Goal: Task Accomplishment & Management: Manage account settings

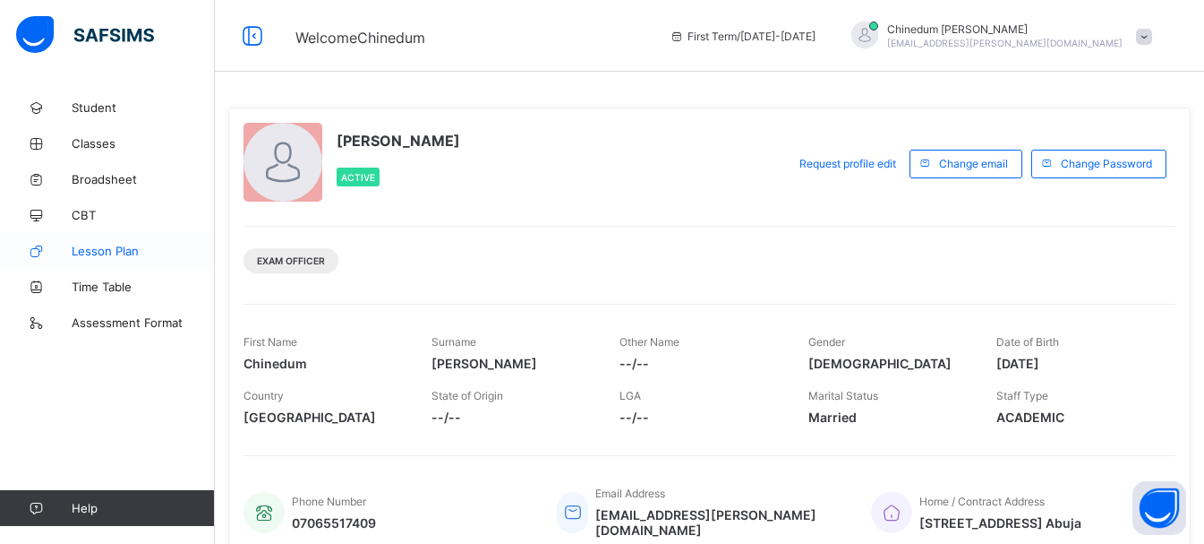
click at [127, 252] on span "Lesson Plan" at bounding box center [143, 251] width 143 height 14
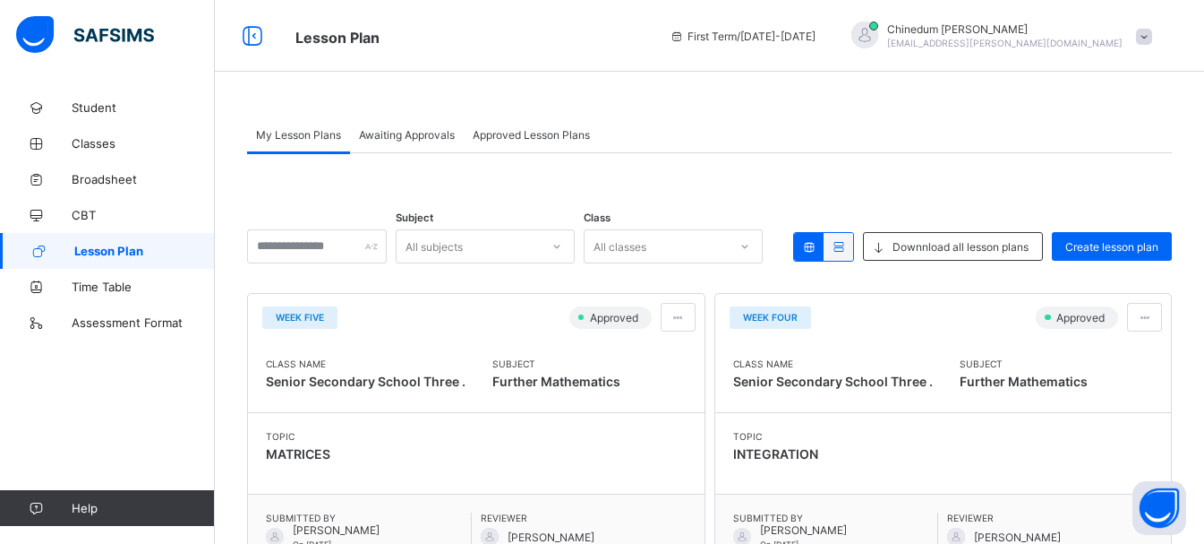
click at [428, 140] on span "Awaiting Approvals" at bounding box center [407, 134] width 96 height 13
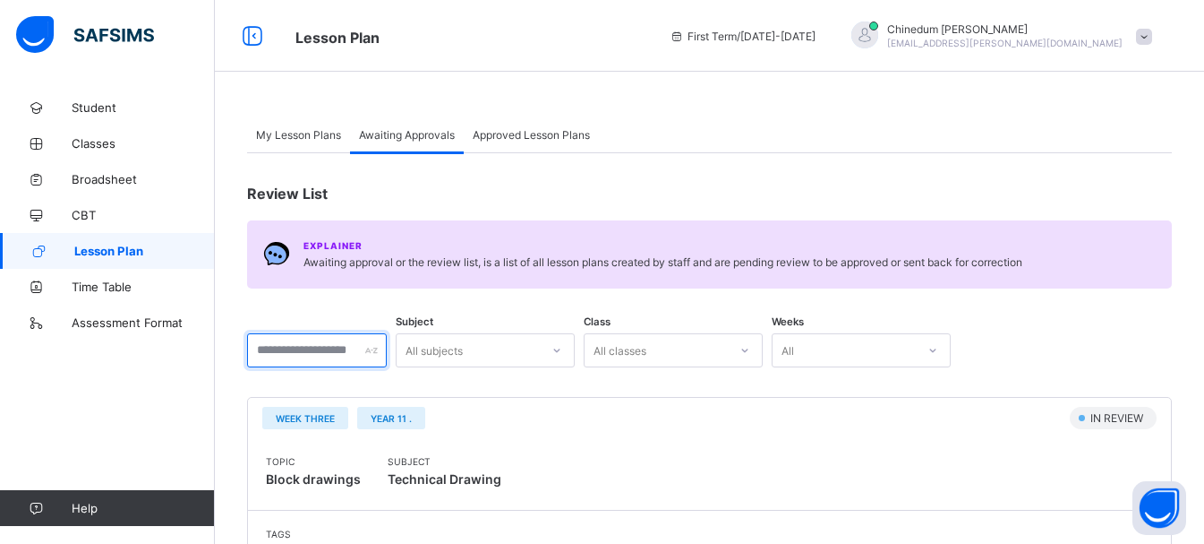
click at [263, 347] on input "text" at bounding box center [317, 350] width 140 height 34
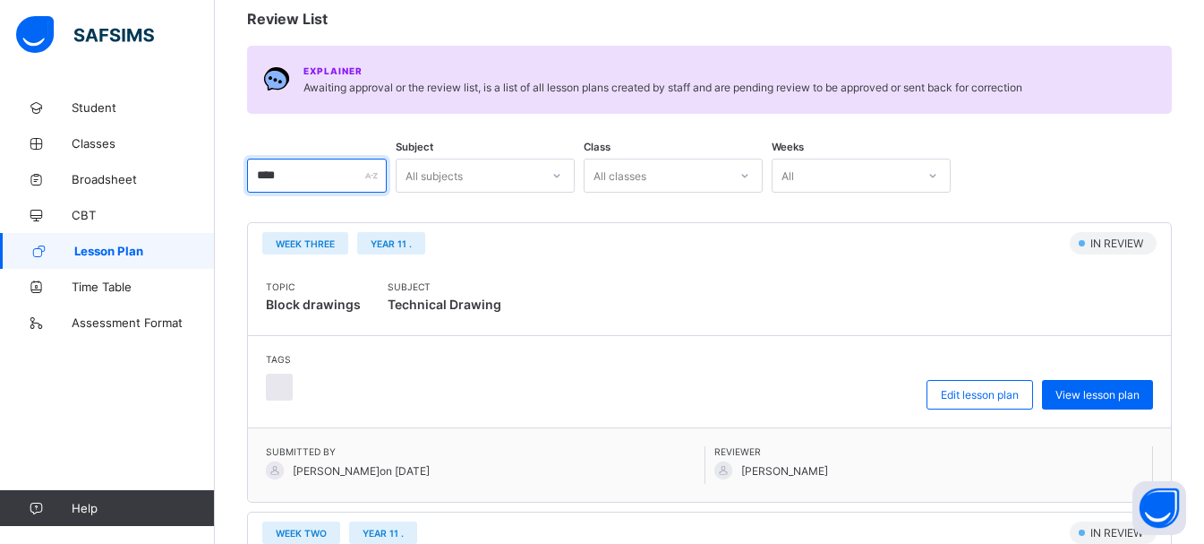
scroll to position [179, 0]
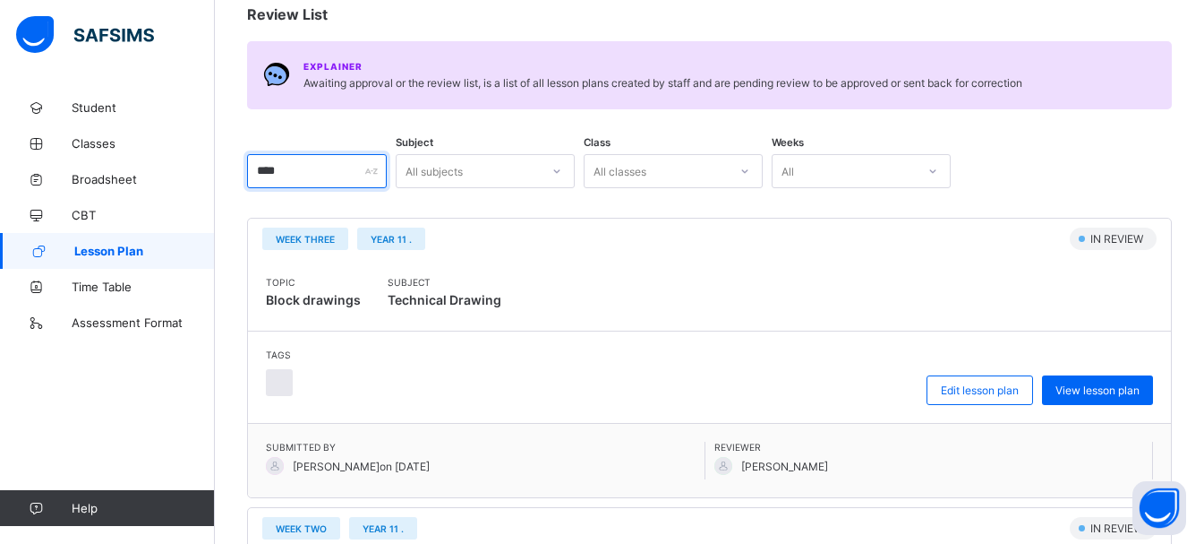
type input "****"
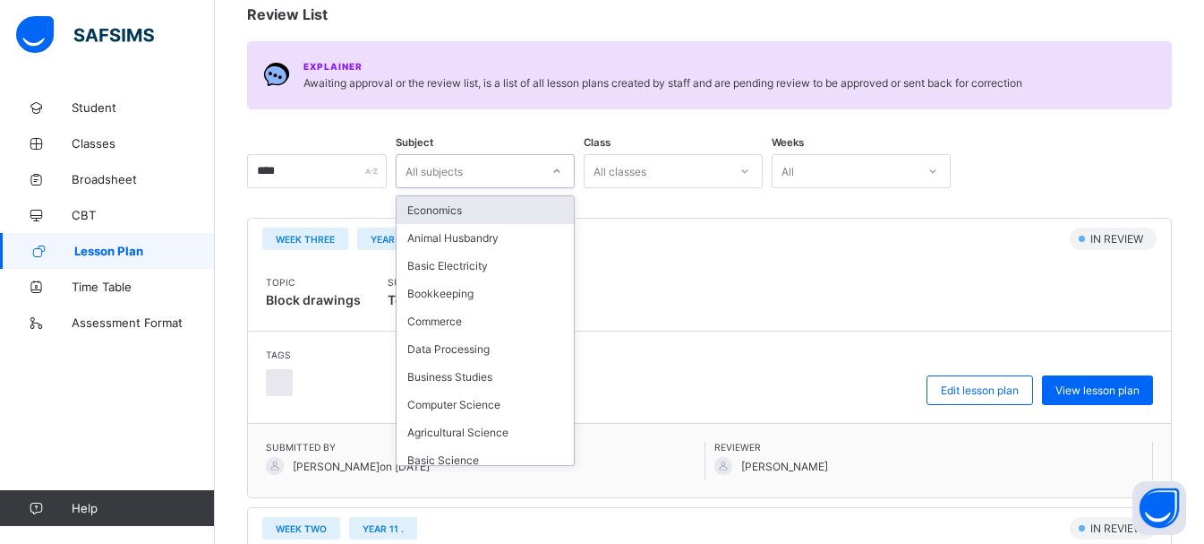
click at [463, 165] on div "All subjects" at bounding box center [434, 171] width 57 height 34
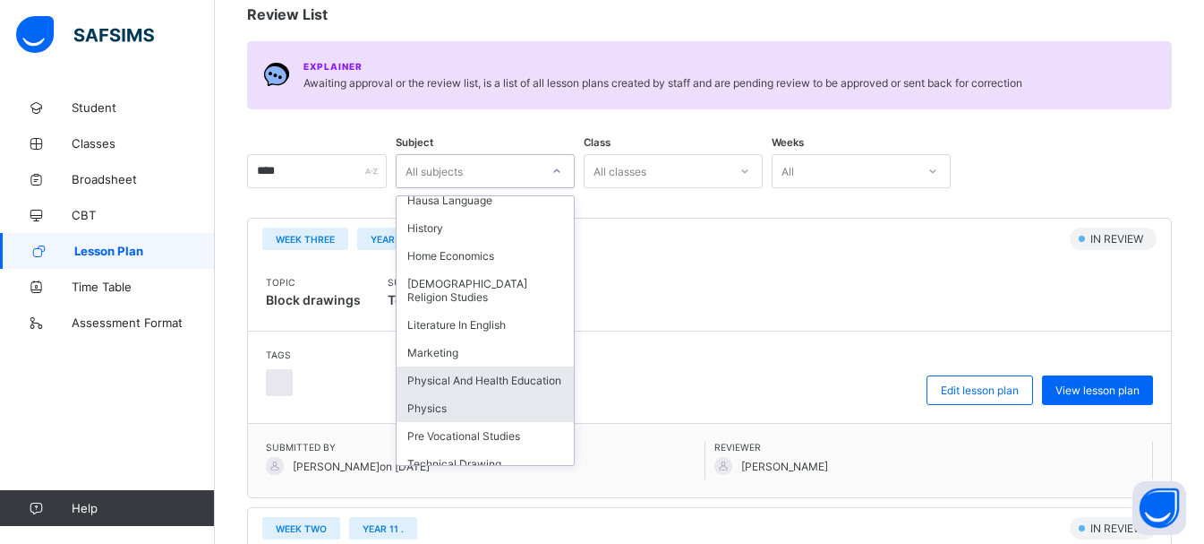
scroll to position [627, 0]
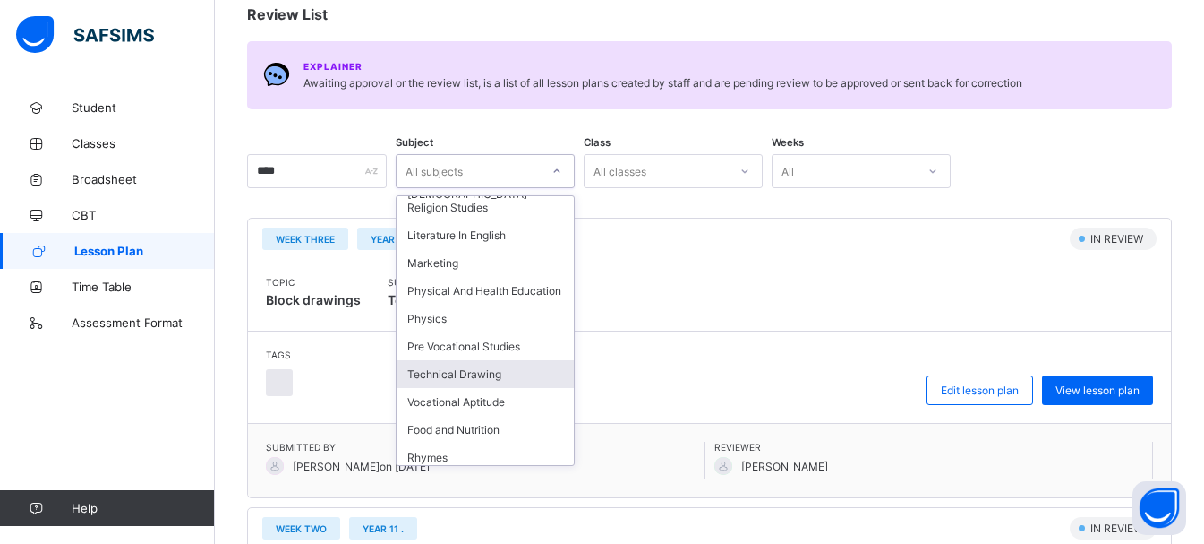
click at [521, 379] on div "Technical Drawing" at bounding box center [485, 374] width 177 height 28
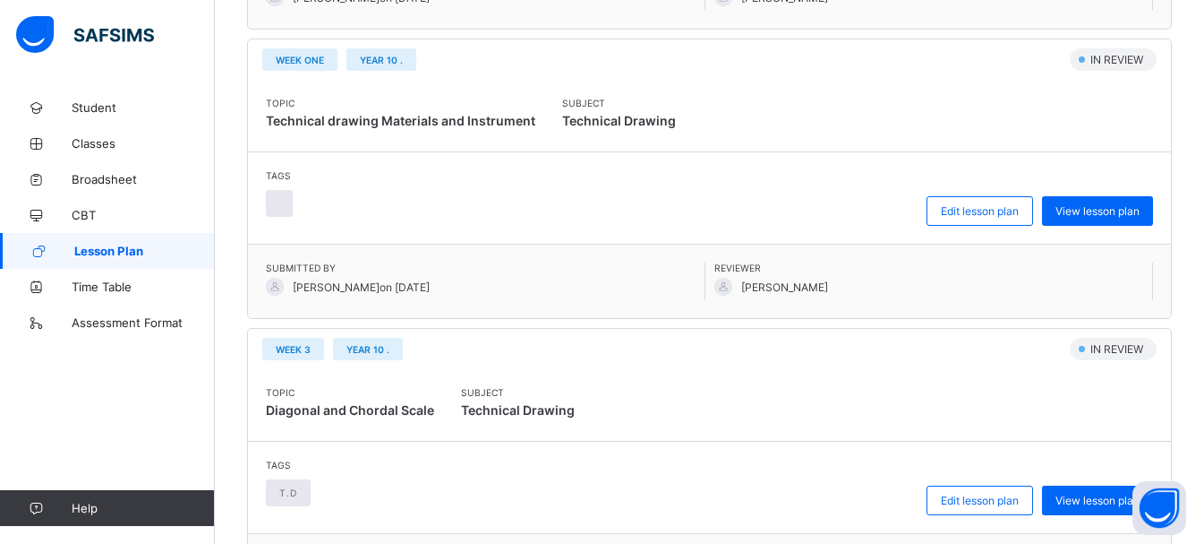
scroll to position [2204, 0]
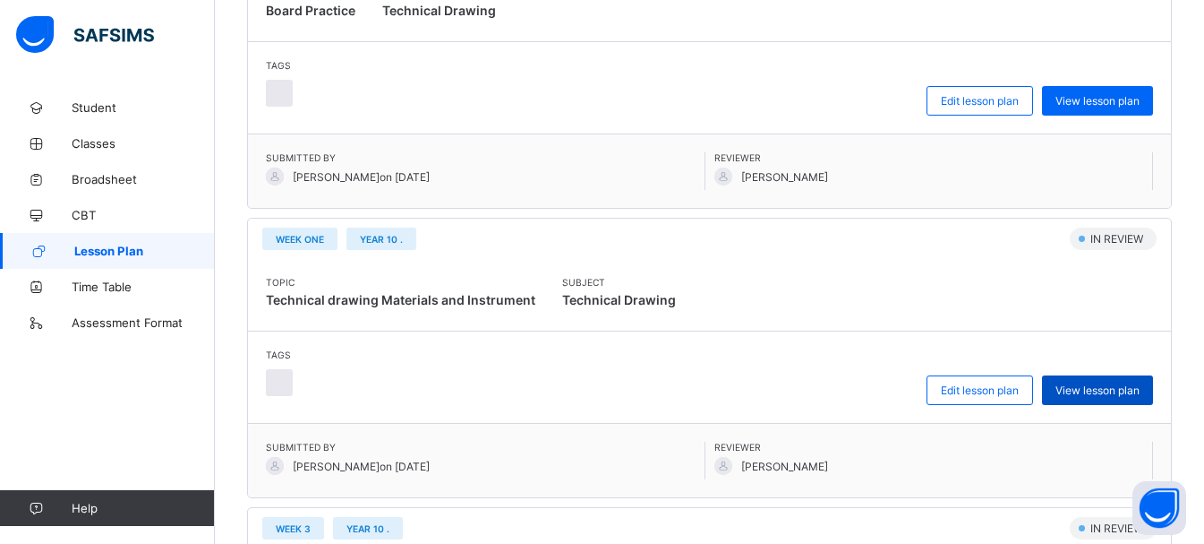
click at [1092, 390] on span "View lesson plan" at bounding box center [1098, 389] width 84 height 13
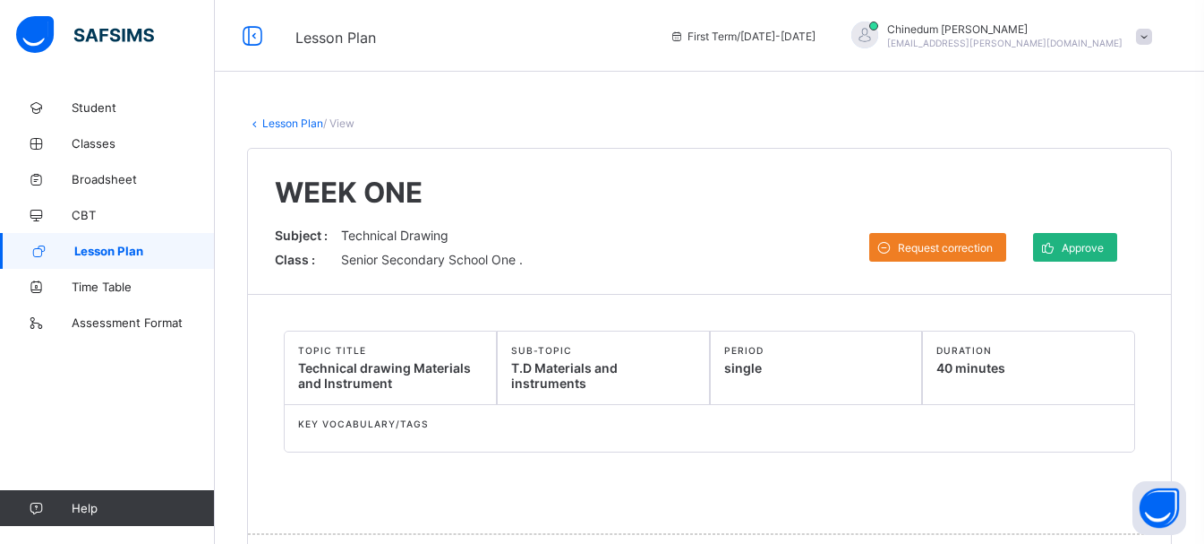
click at [1092, 248] on span "Approve" at bounding box center [1083, 247] width 42 height 13
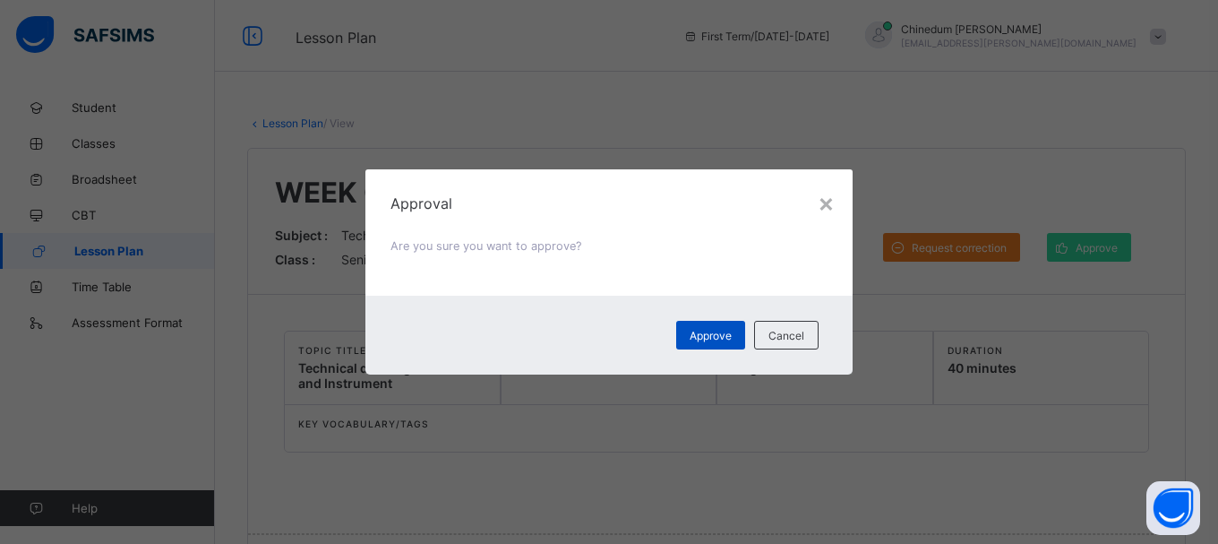
click at [713, 335] on span "Approve" at bounding box center [711, 335] width 42 height 13
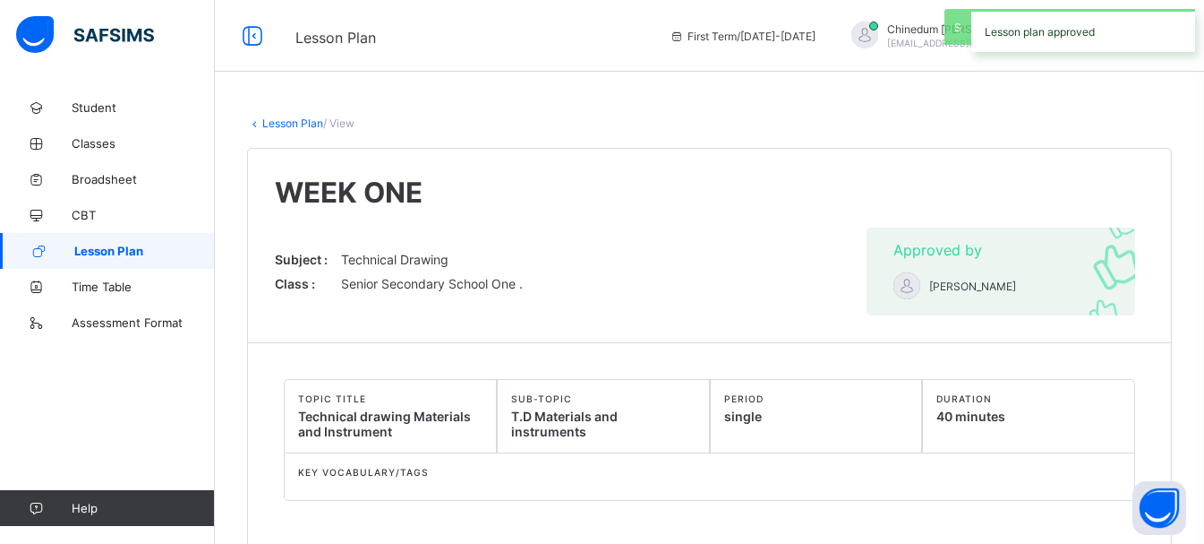
click at [294, 125] on link "Lesson Plan" at bounding box center [292, 122] width 61 height 13
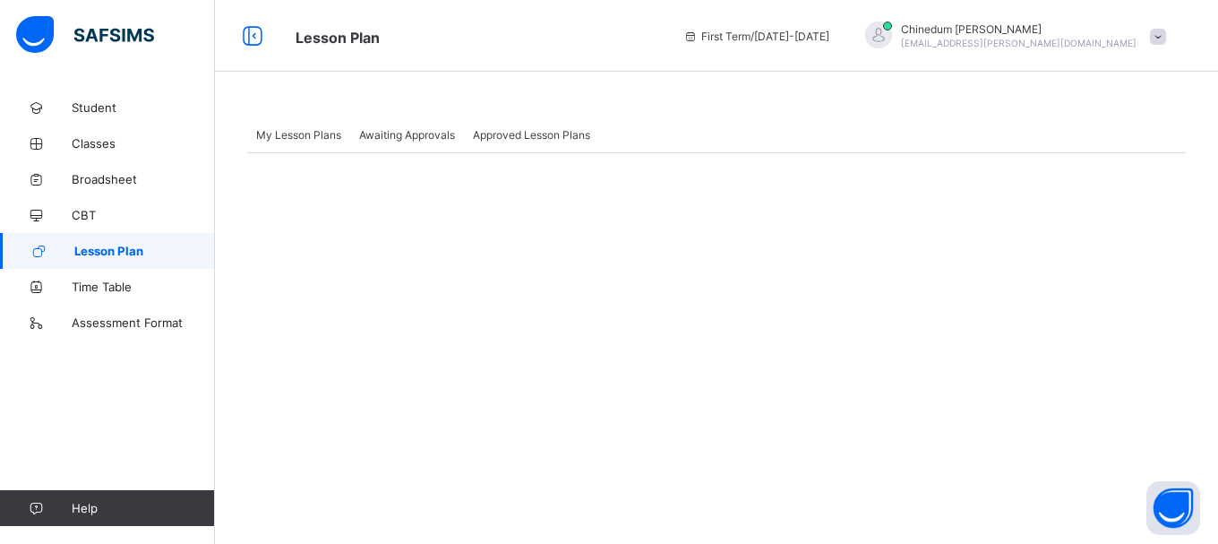
click at [410, 138] on span "Awaiting Approvals" at bounding box center [407, 134] width 96 height 13
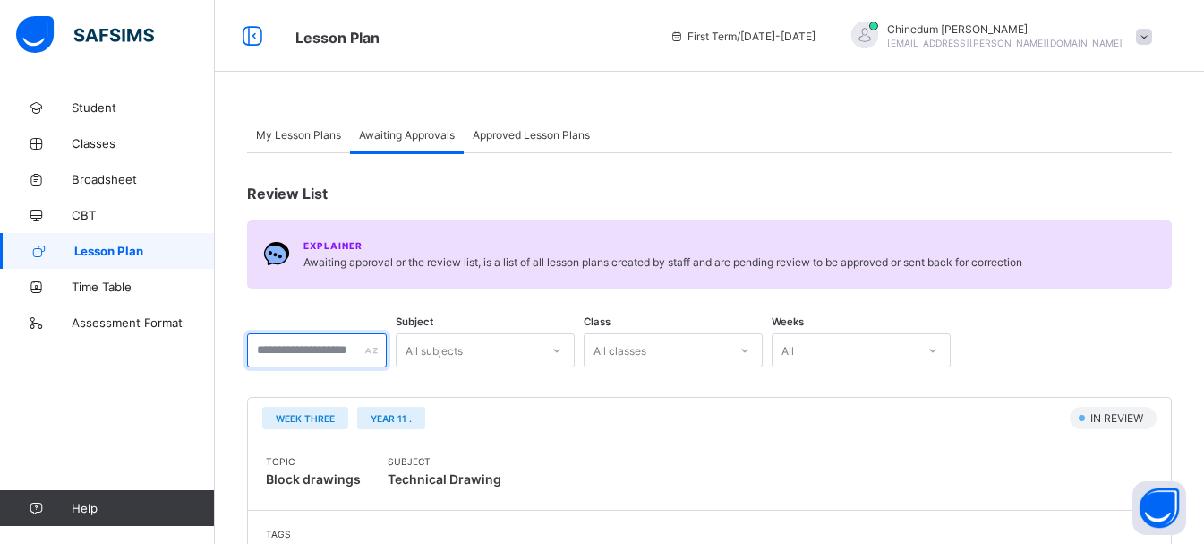
click at [292, 351] on input "text" at bounding box center [317, 350] width 140 height 34
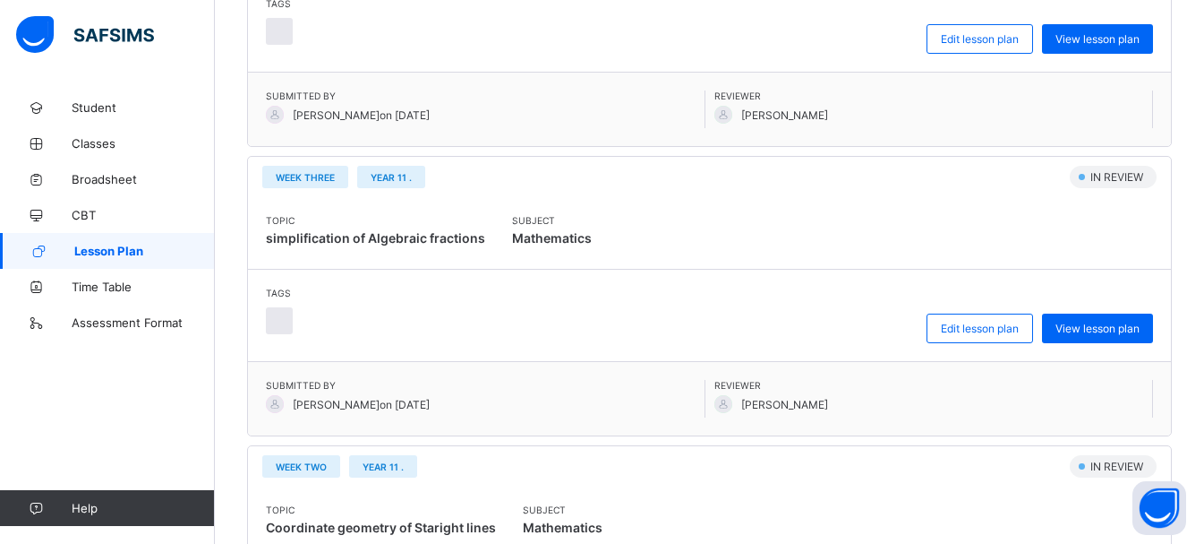
scroll to position [2831, 0]
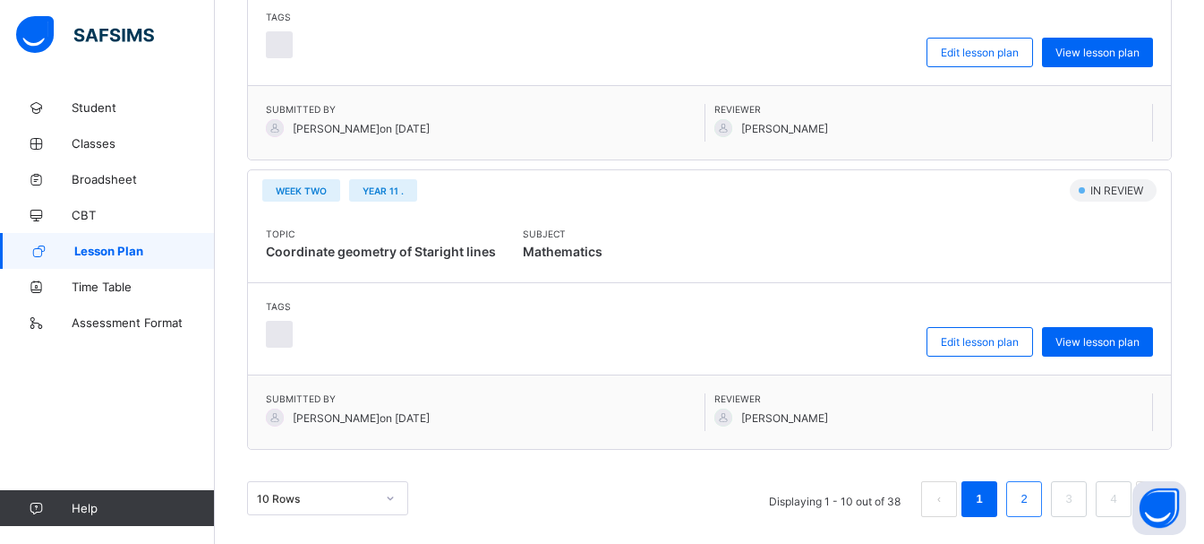
click at [1025, 500] on li "2" at bounding box center [1024, 499] width 36 height 36
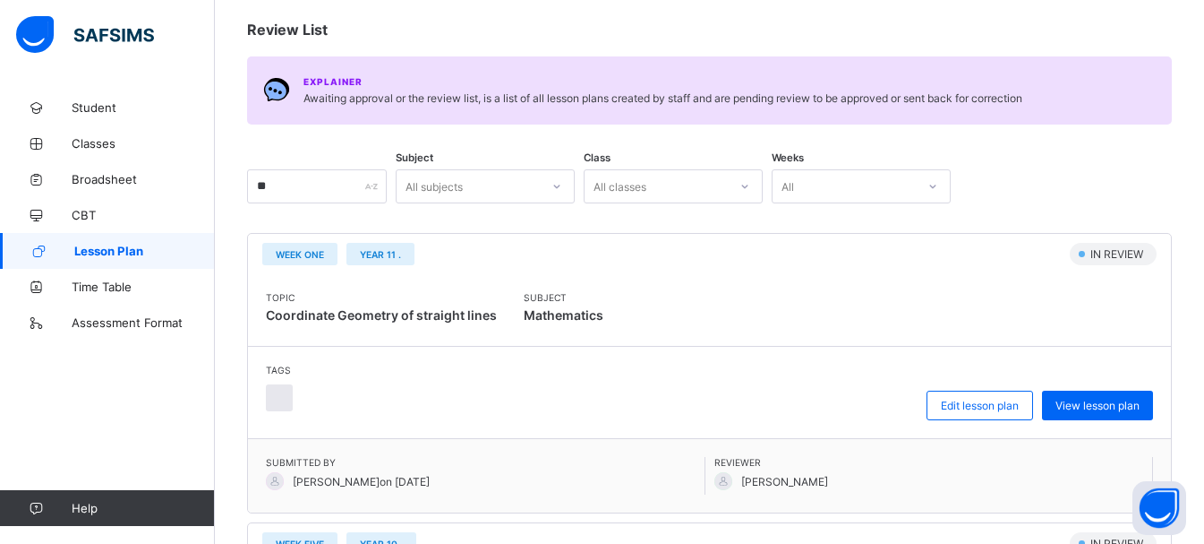
scroll to position [179, 0]
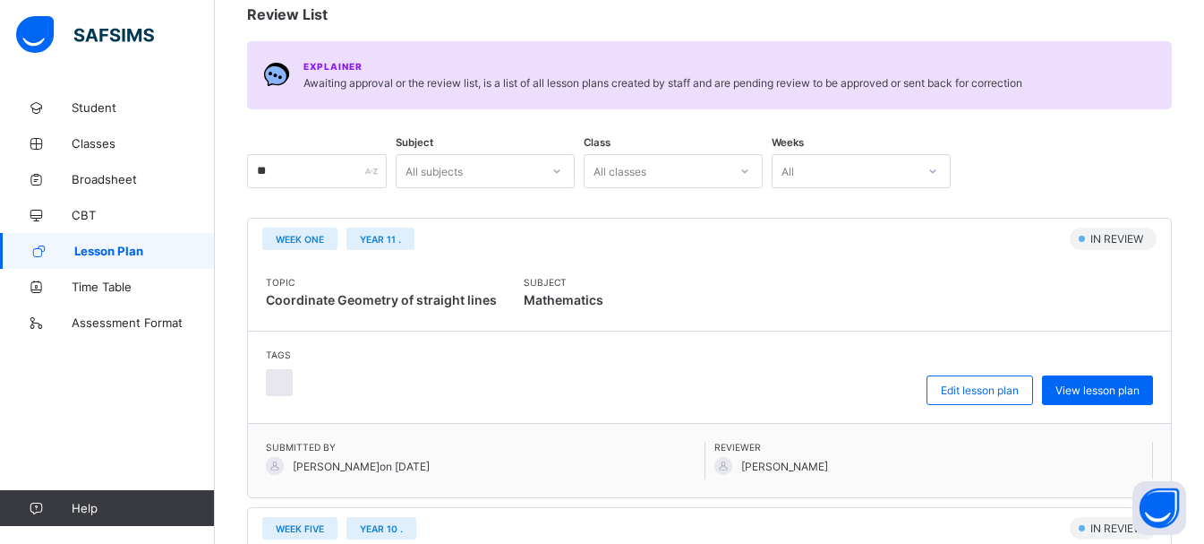
click at [460, 163] on div "All subjects" at bounding box center [434, 171] width 57 height 34
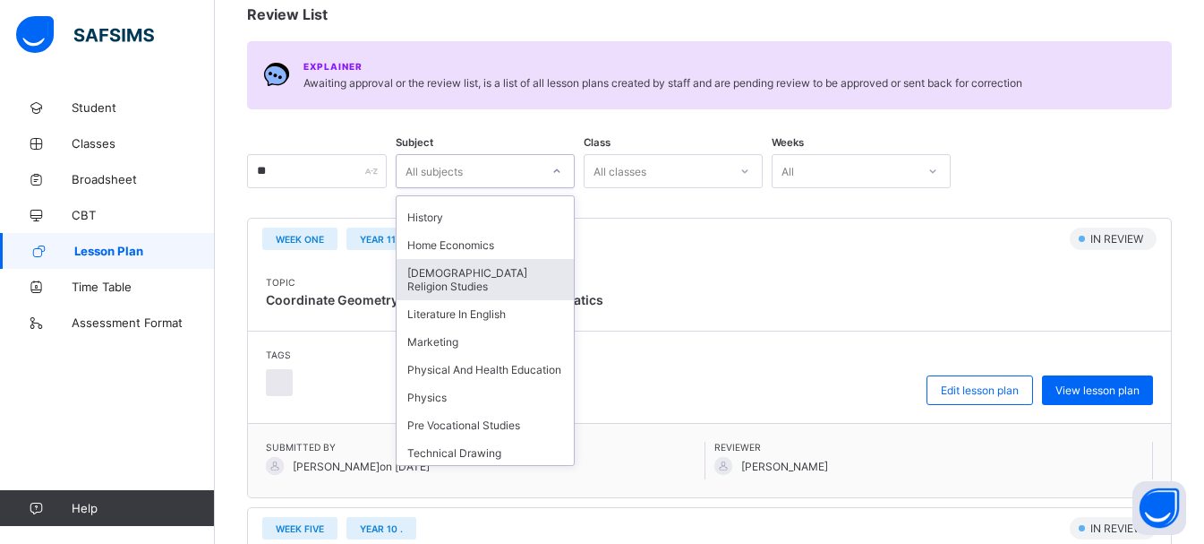
scroll to position [269, 0]
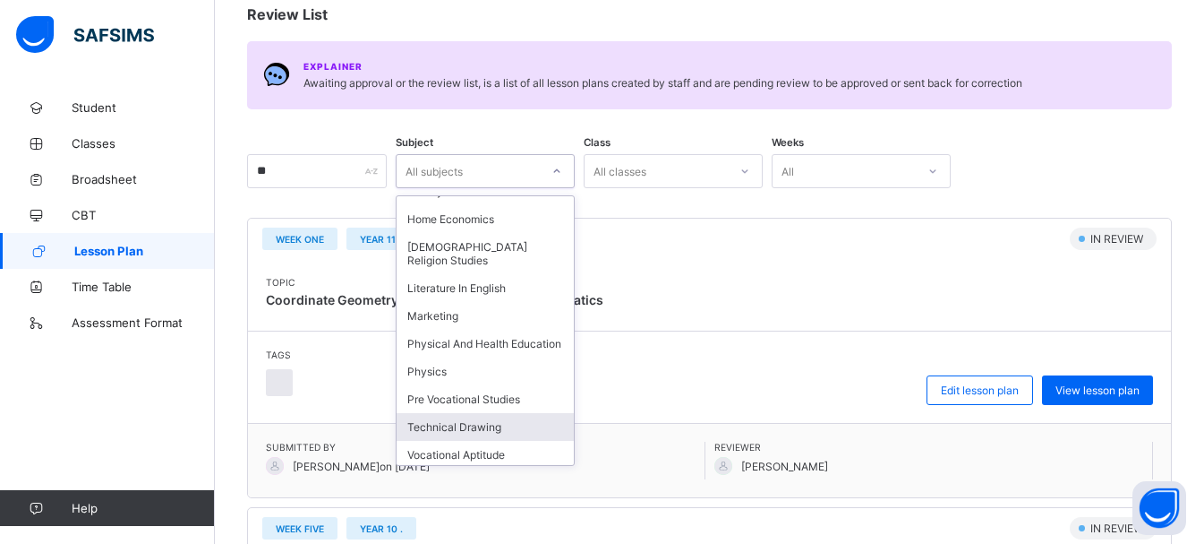
click at [522, 428] on div "Technical Drawing" at bounding box center [485, 427] width 177 height 28
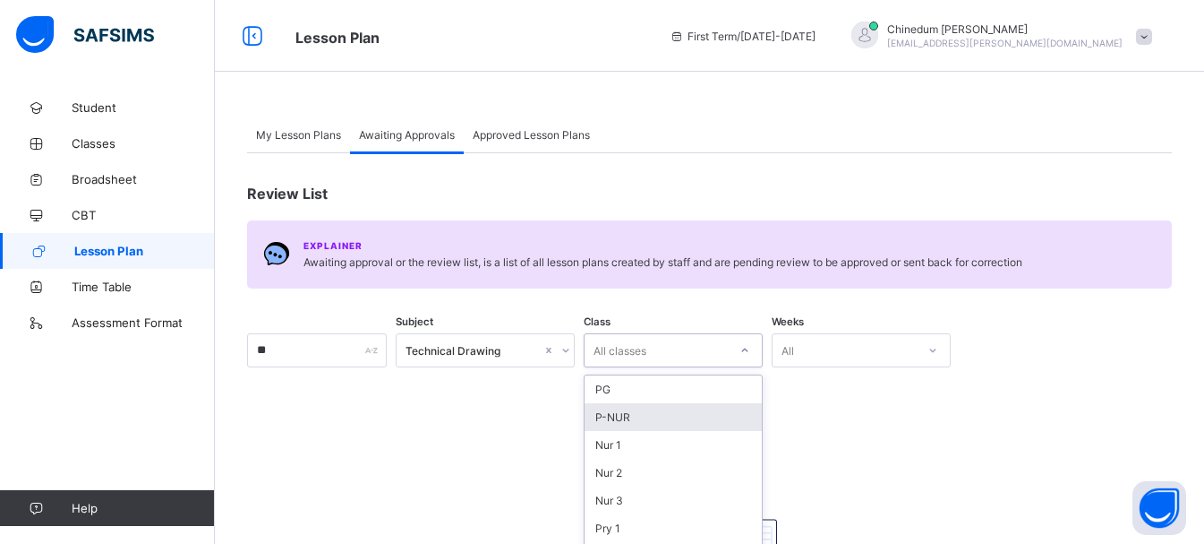
scroll to position [108, 0]
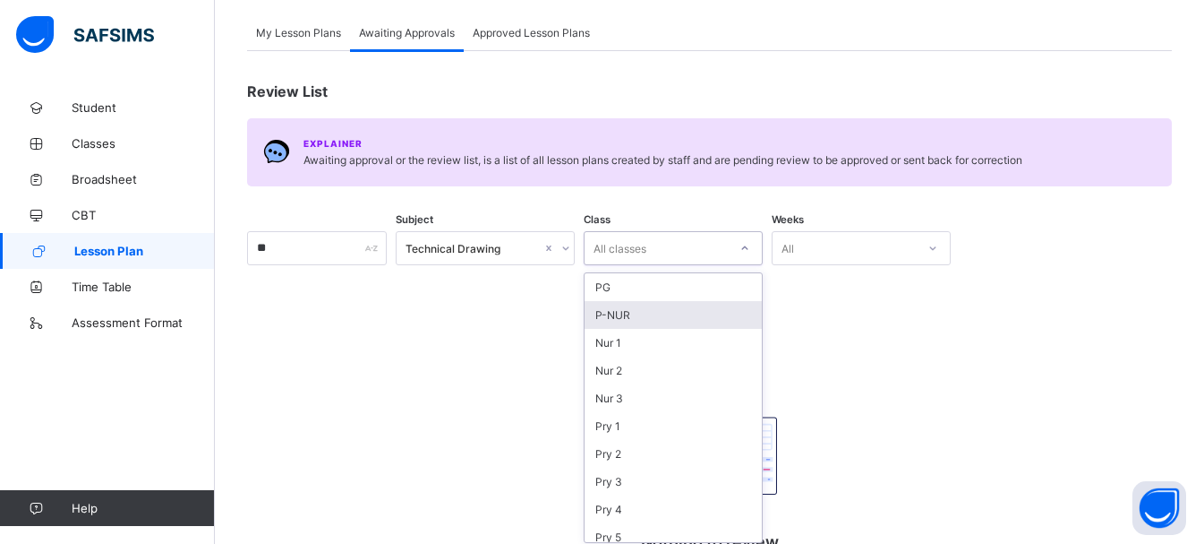
click at [645, 265] on div "option P-NUR focused, 2 of 23. 23 results available. Use Up and Down to choose …" at bounding box center [673, 248] width 179 height 34
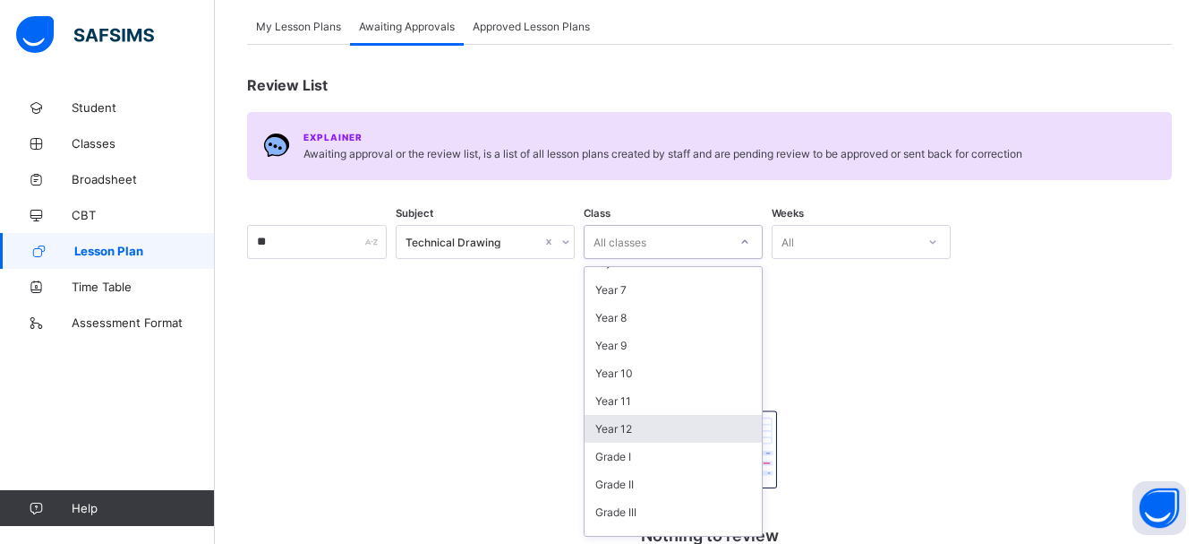
scroll to position [358, 0]
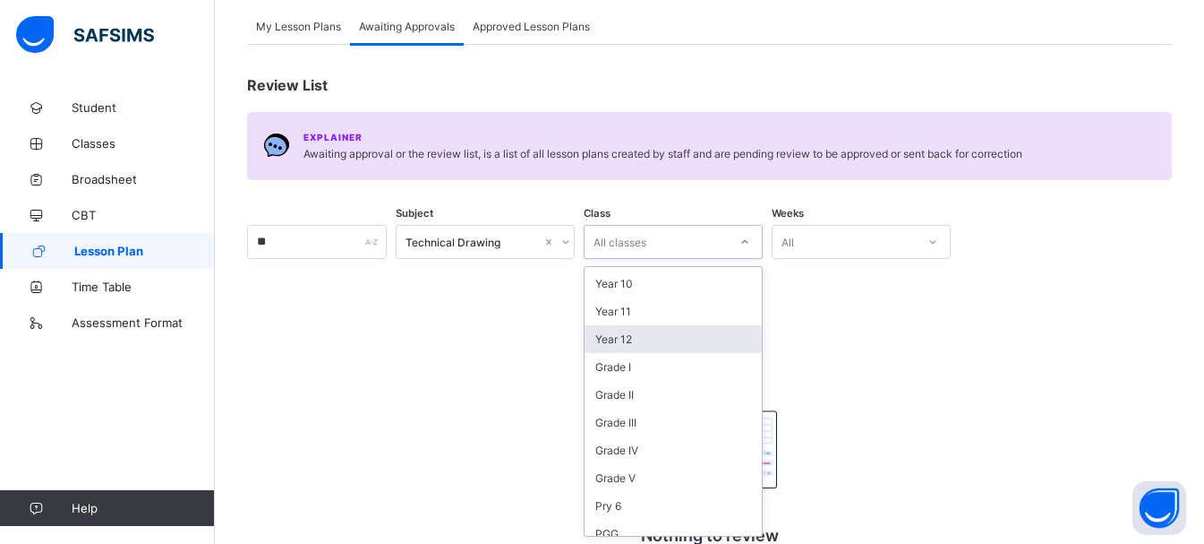
click at [665, 340] on div "Year 12" at bounding box center [673, 339] width 177 height 28
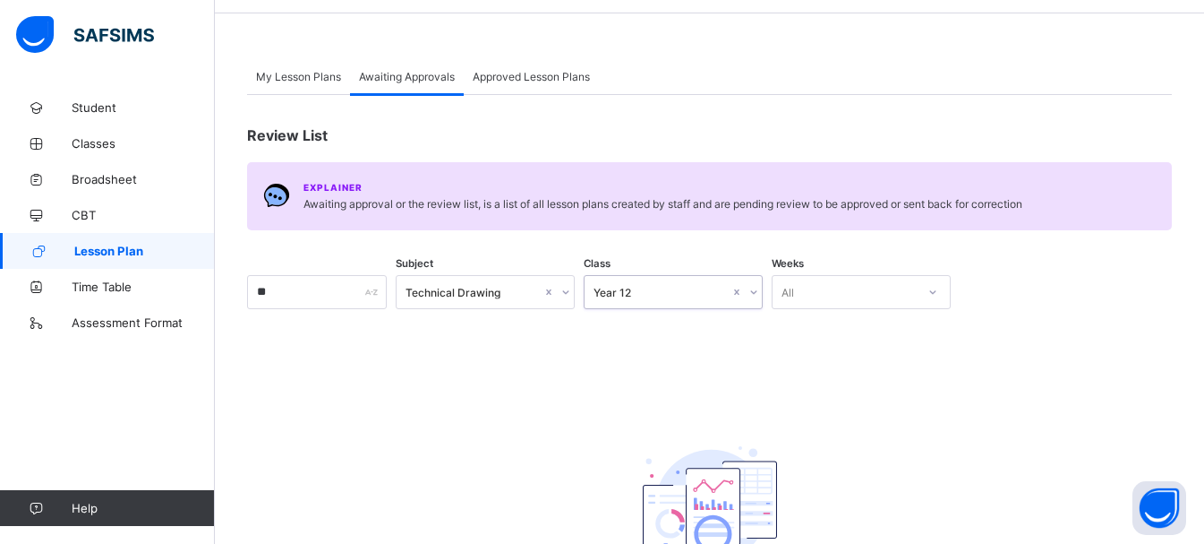
scroll to position [90, 0]
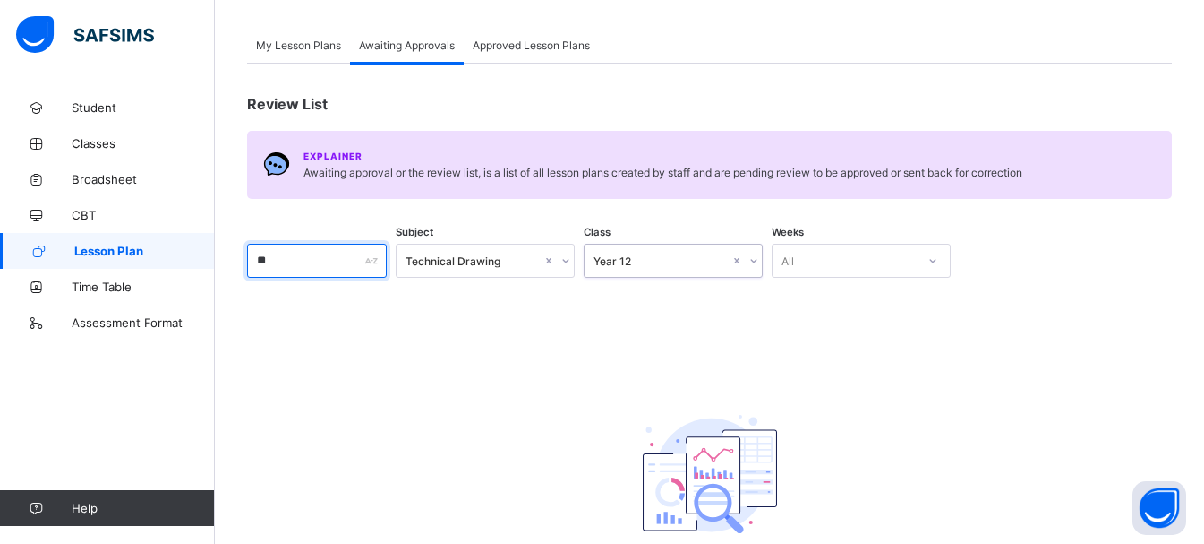
click at [290, 263] on input "**" at bounding box center [317, 261] width 140 height 34
type input "*"
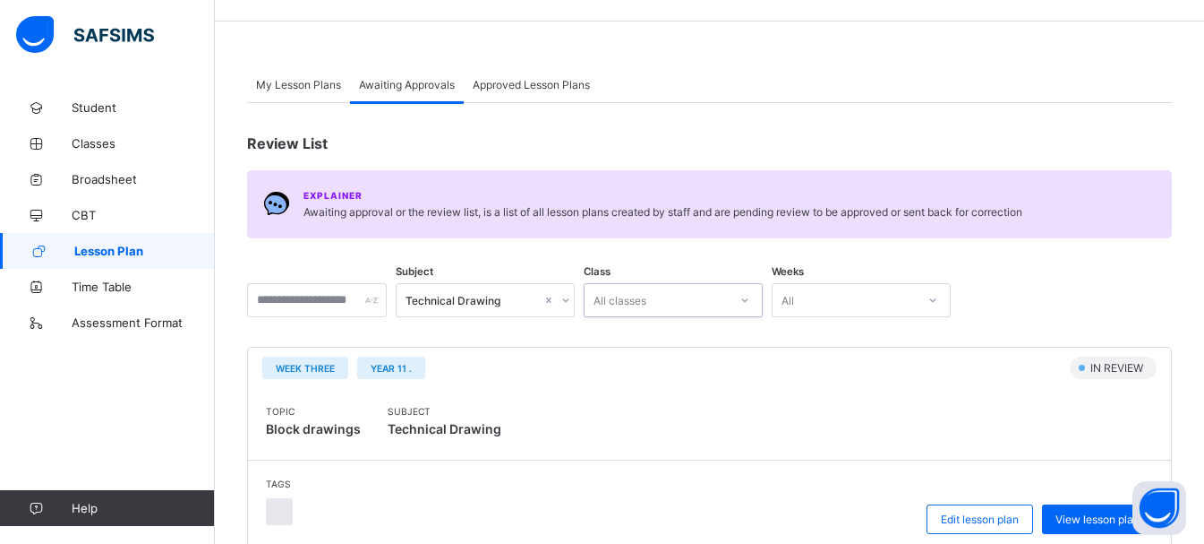
click at [575, 317] on div "Technical Drawing" at bounding box center [485, 300] width 179 height 34
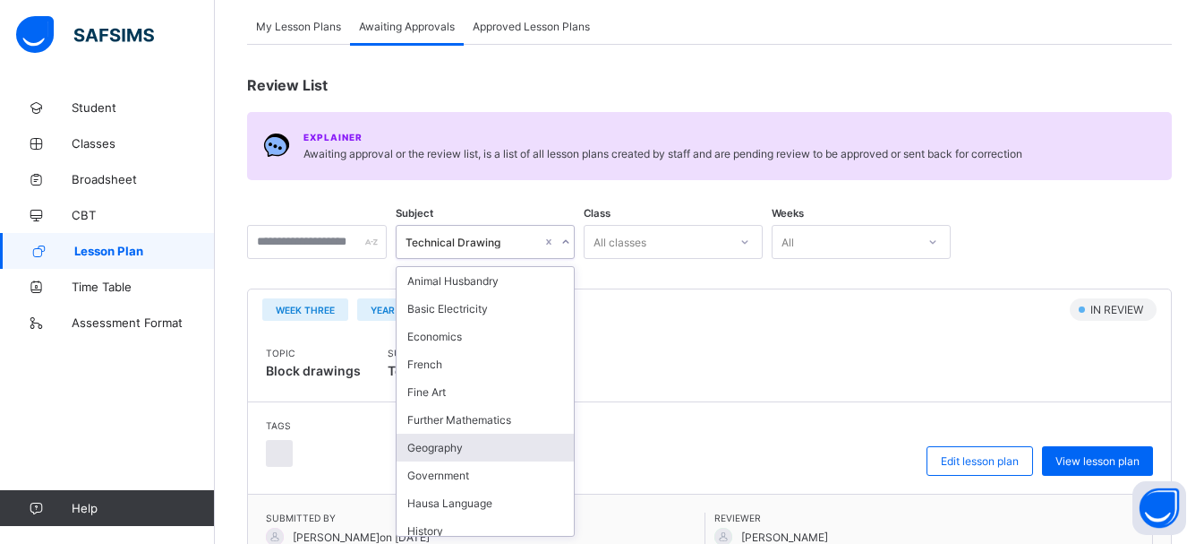
click at [484, 450] on div "Geography" at bounding box center [485, 447] width 177 height 28
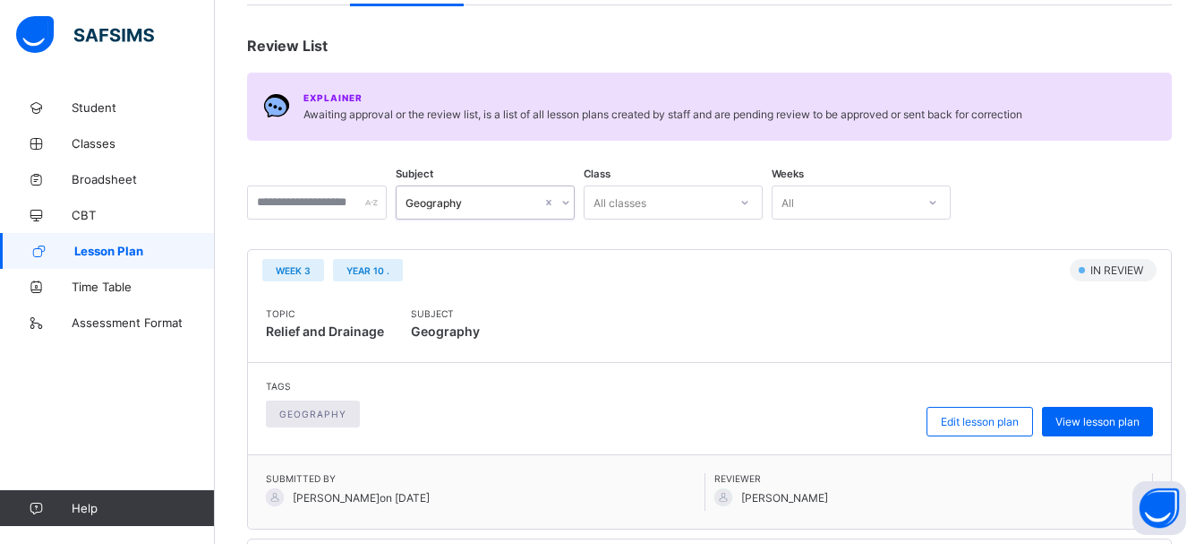
scroll to position [179, 0]
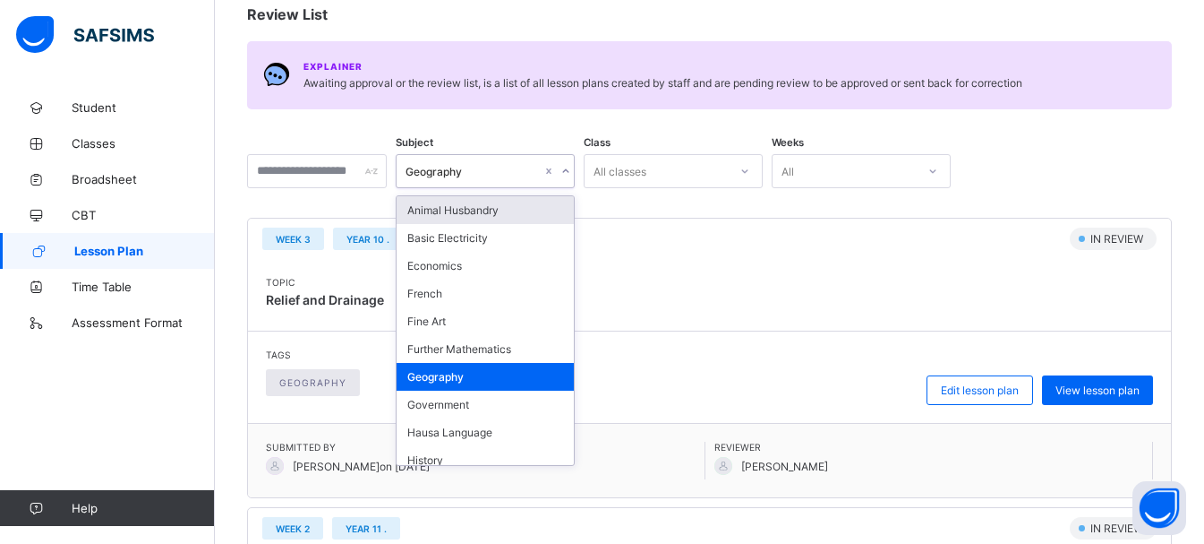
click at [571, 173] on icon at bounding box center [566, 171] width 11 height 18
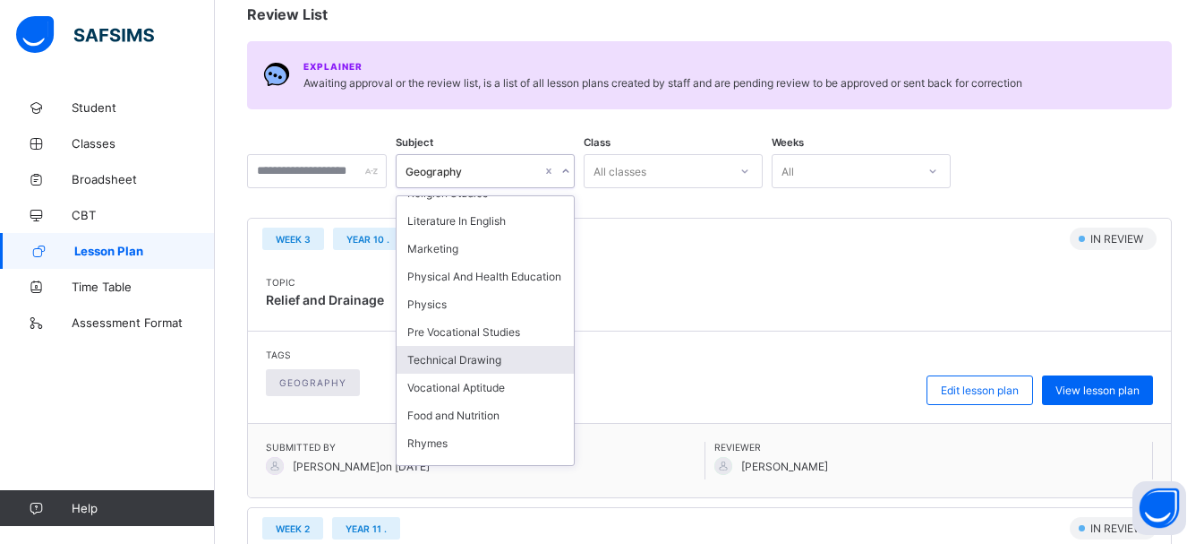
scroll to position [296, 0]
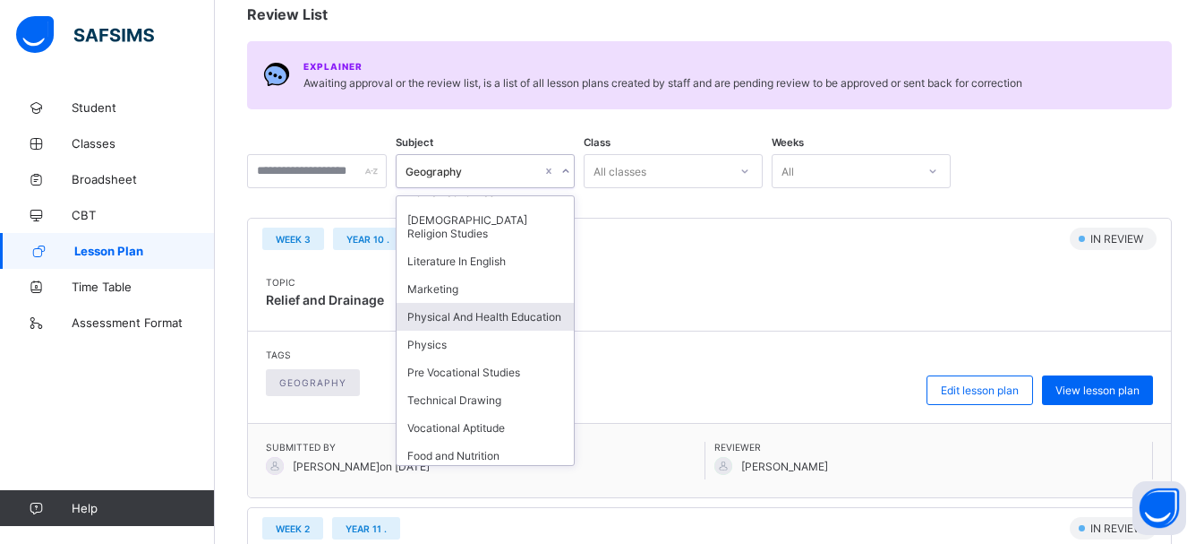
click at [502, 304] on div "Physical And Health Education" at bounding box center [485, 317] width 177 height 28
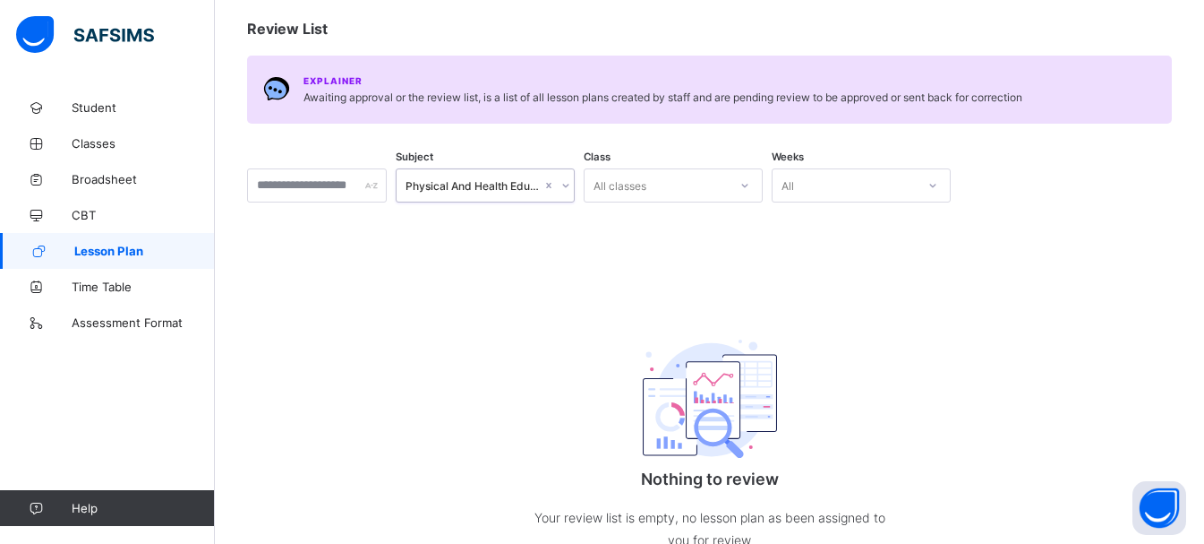
scroll to position [179, 0]
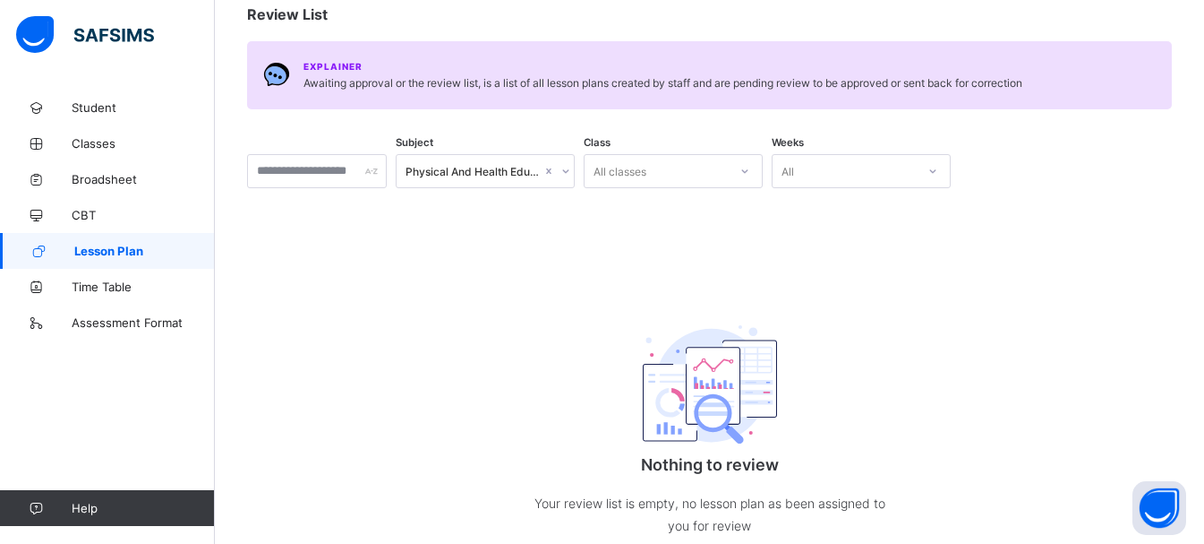
click at [609, 173] on div "Subject Physical And Health Education Class All classes Weeks All" at bounding box center [709, 171] width 925 height 34
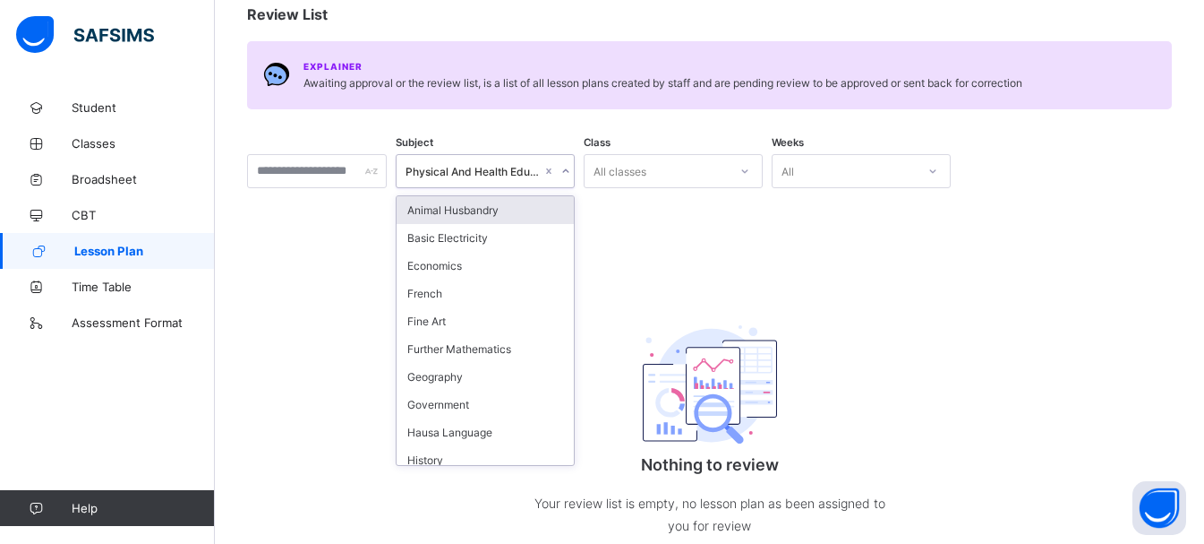
click at [571, 170] on icon at bounding box center [566, 171] width 11 height 18
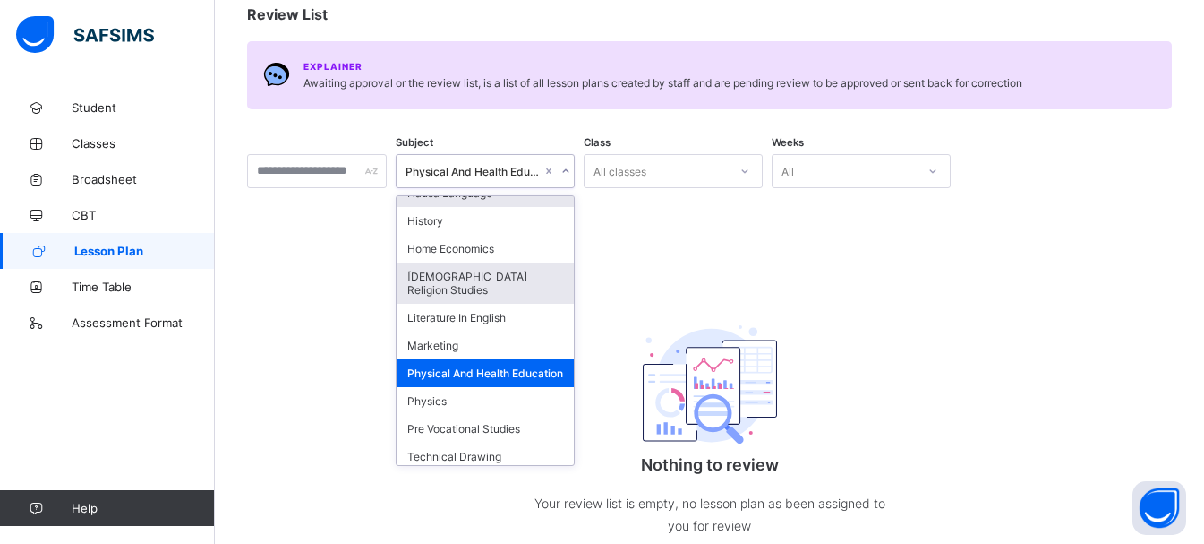
scroll to position [269, 0]
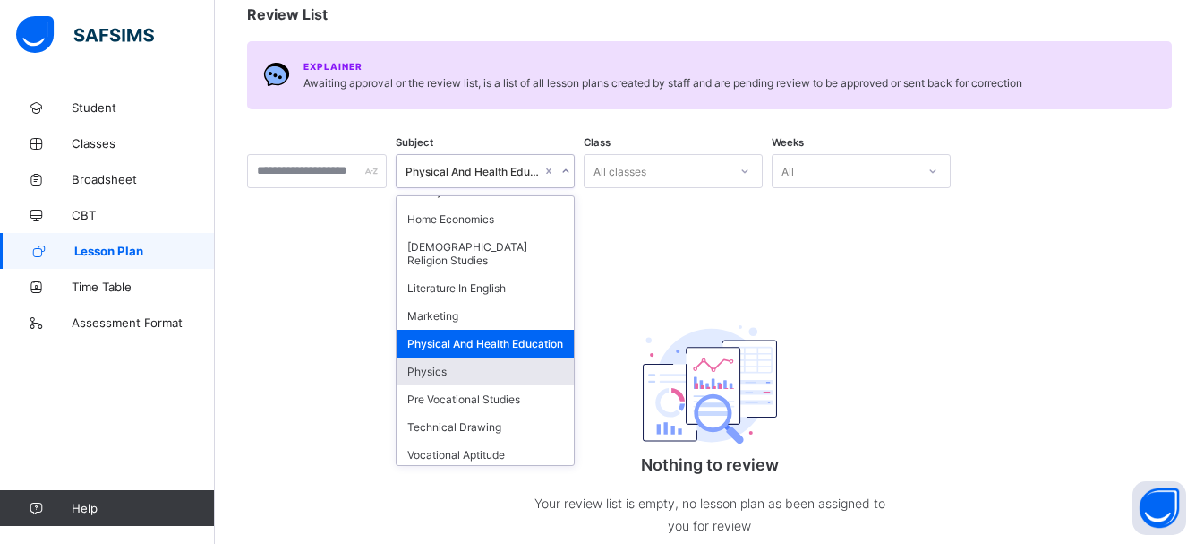
click at [475, 370] on div "Physics" at bounding box center [485, 371] width 177 height 28
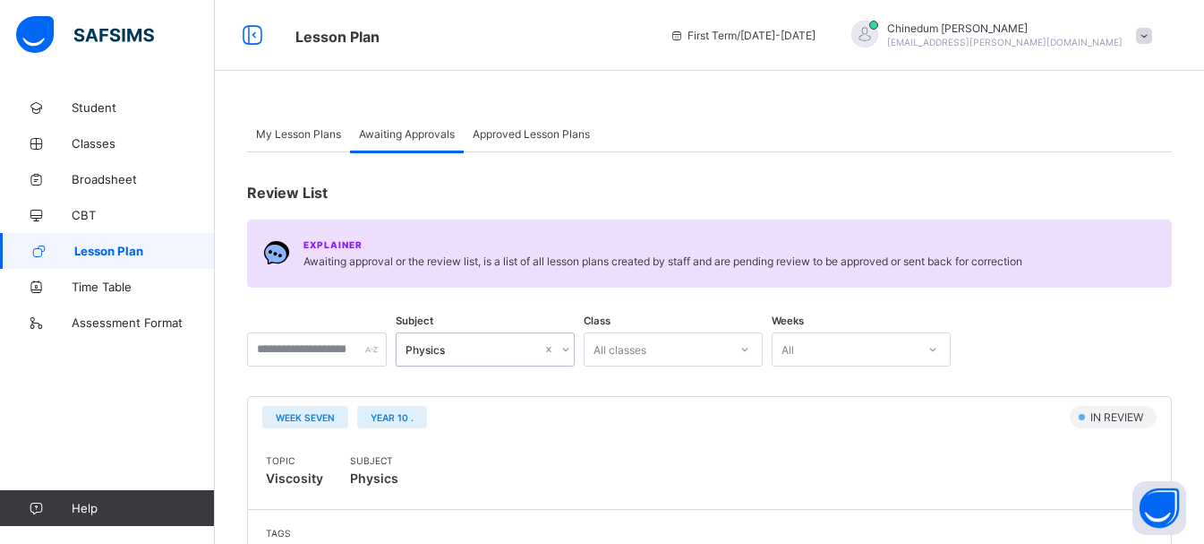
scroll to position [0, 0]
click at [572, 133] on span "Approved Lesson Plans" at bounding box center [531, 134] width 117 height 13
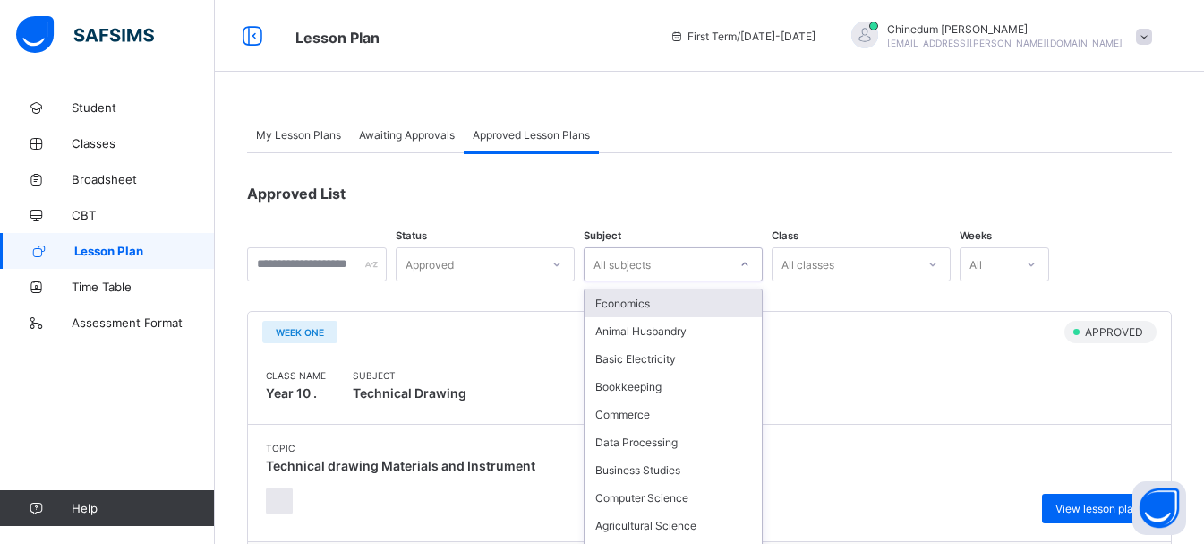
scroll to position [22, 0]
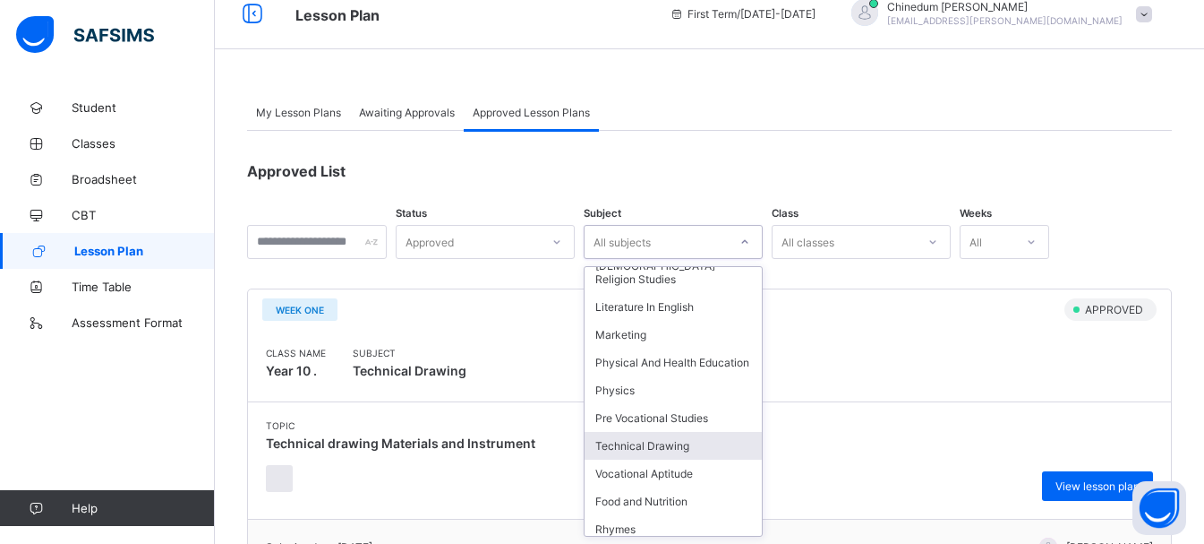
scroll to position [627, 0]
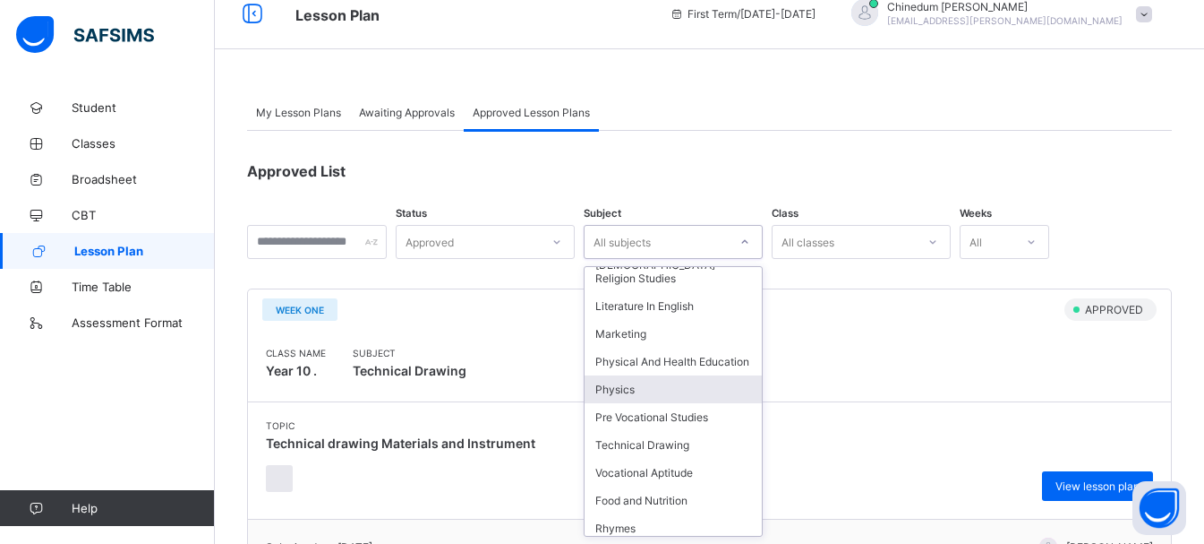
click at [664, 391] on div "Physics" at bounding box center [673, 389] width 177 height 28
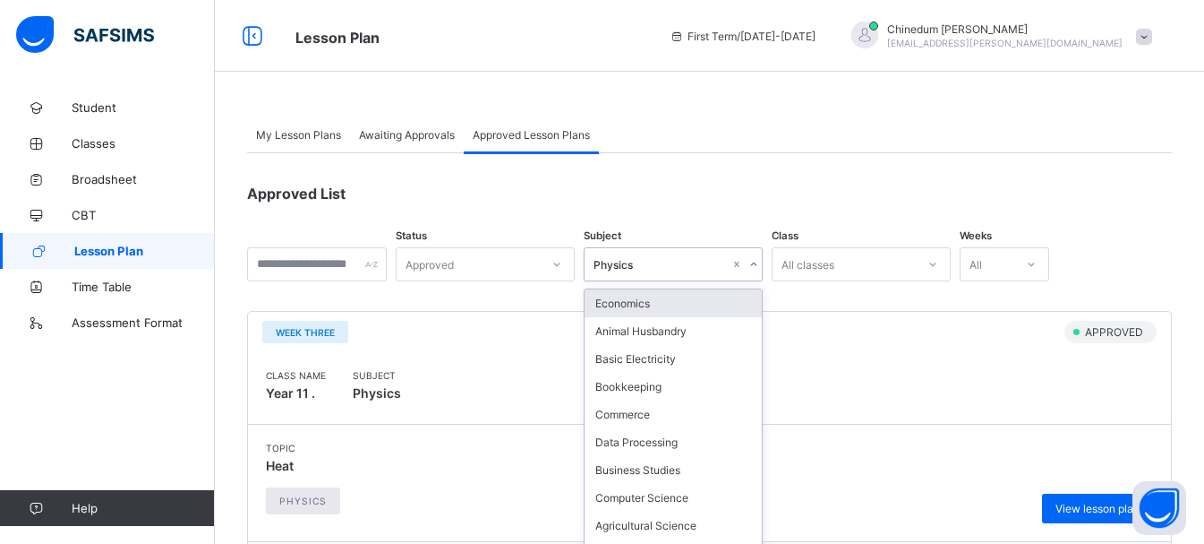
scroll to position [22, 0]
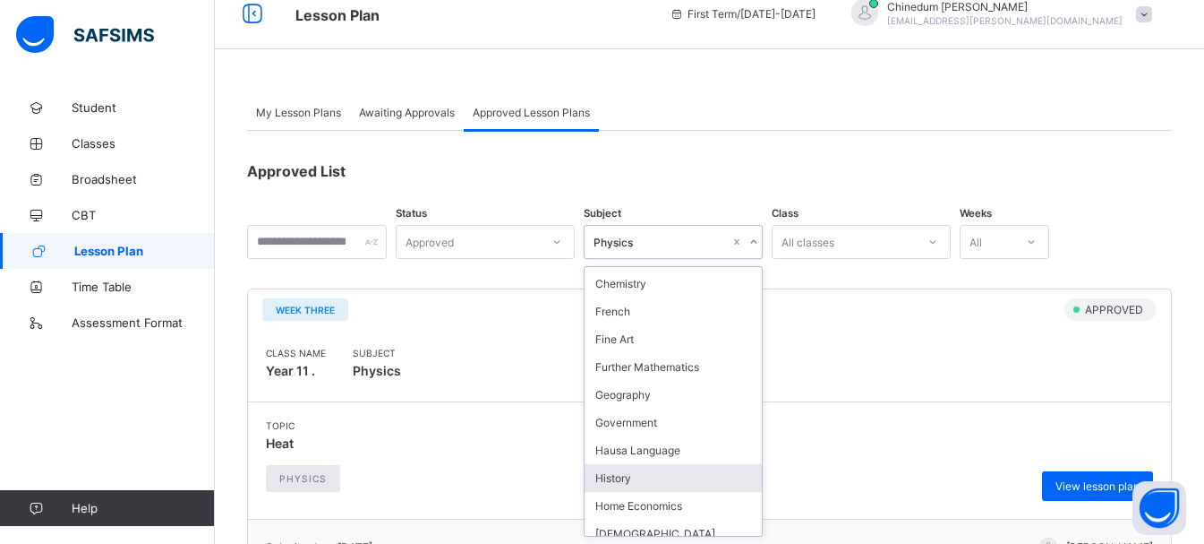
scroll to position [448, 0]
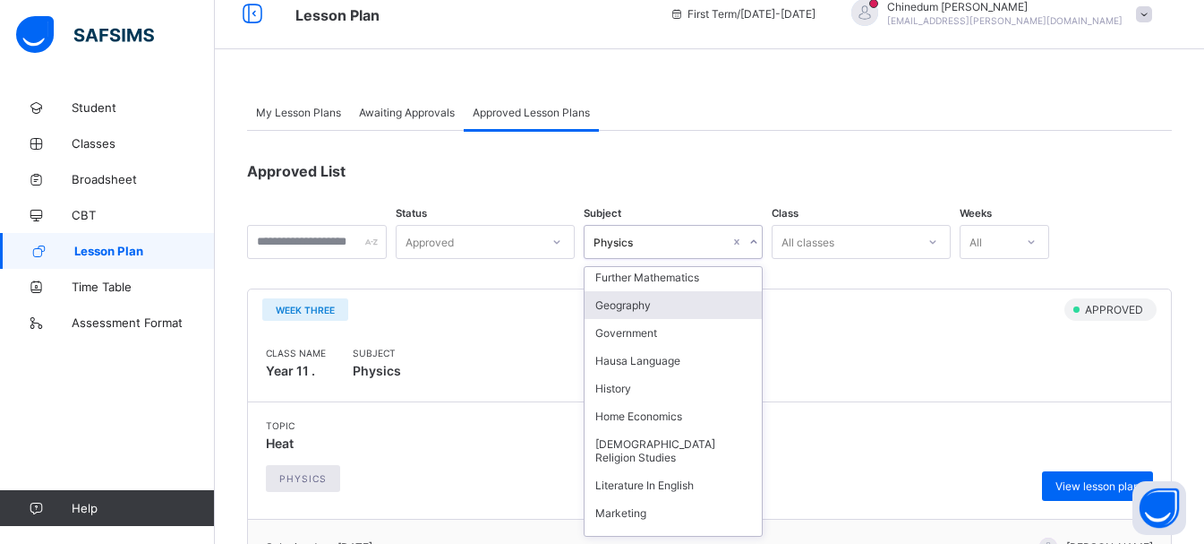
click at [675, 308] on div "Geography" at bounding box center [673, 305] width 177 height 28
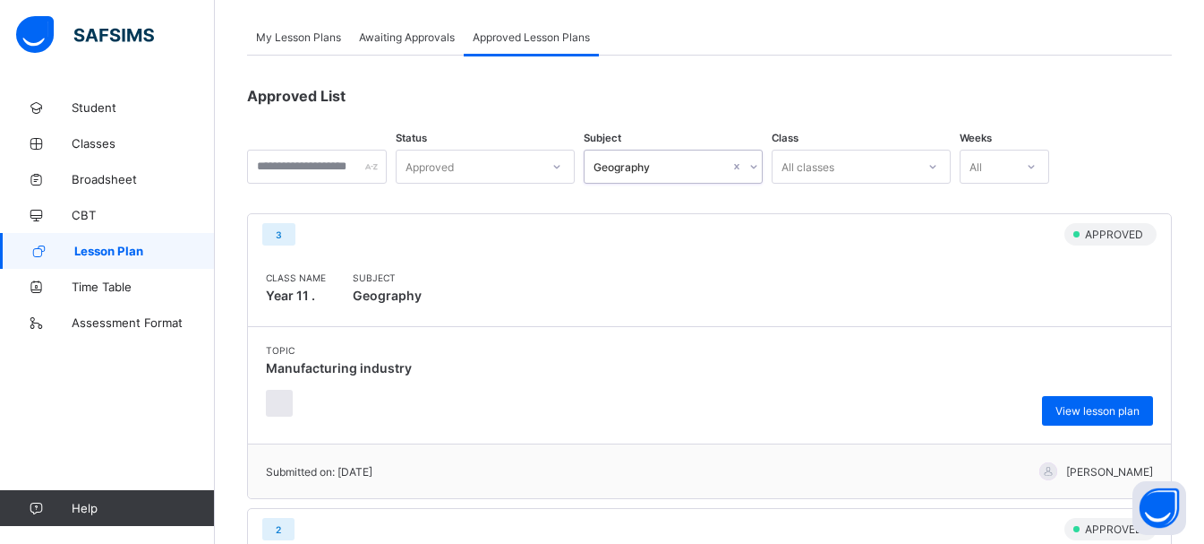
scroll to position [0, 0]
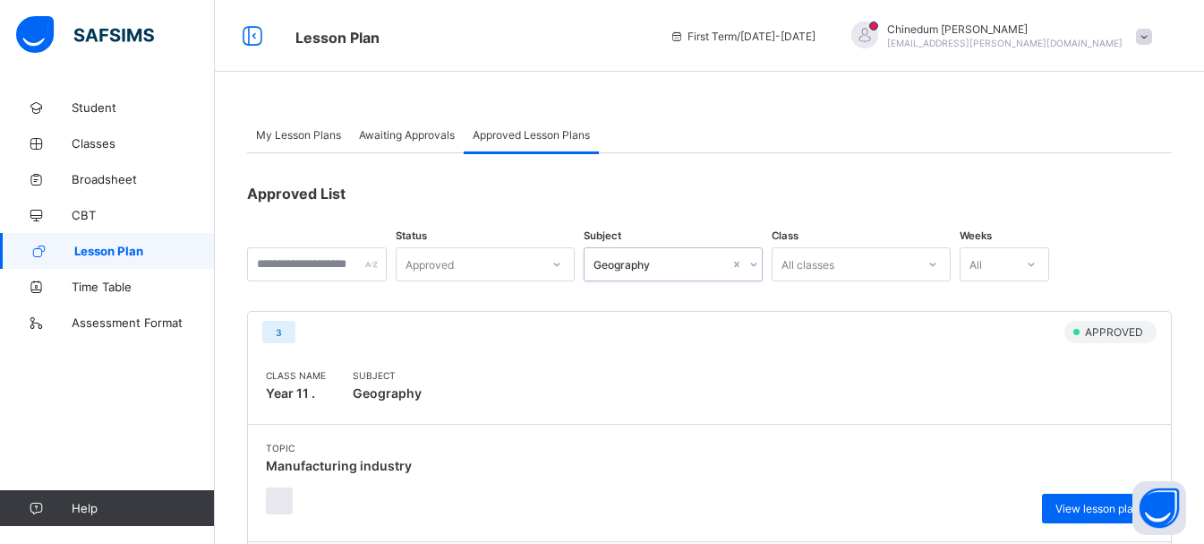
click at [418, 135] on span "Awaiting Approvals" at bounding box center [407, 134] width 96 height 13
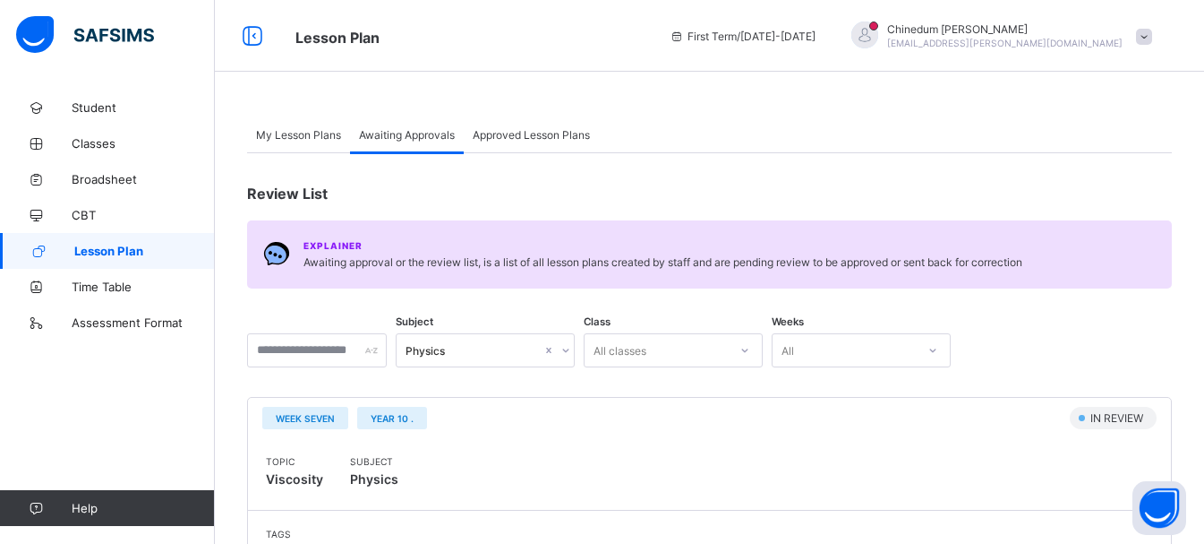
click at [420, 135] on span "Awaiting Approvals" at bounding box center [407, 134] width 96 height 13
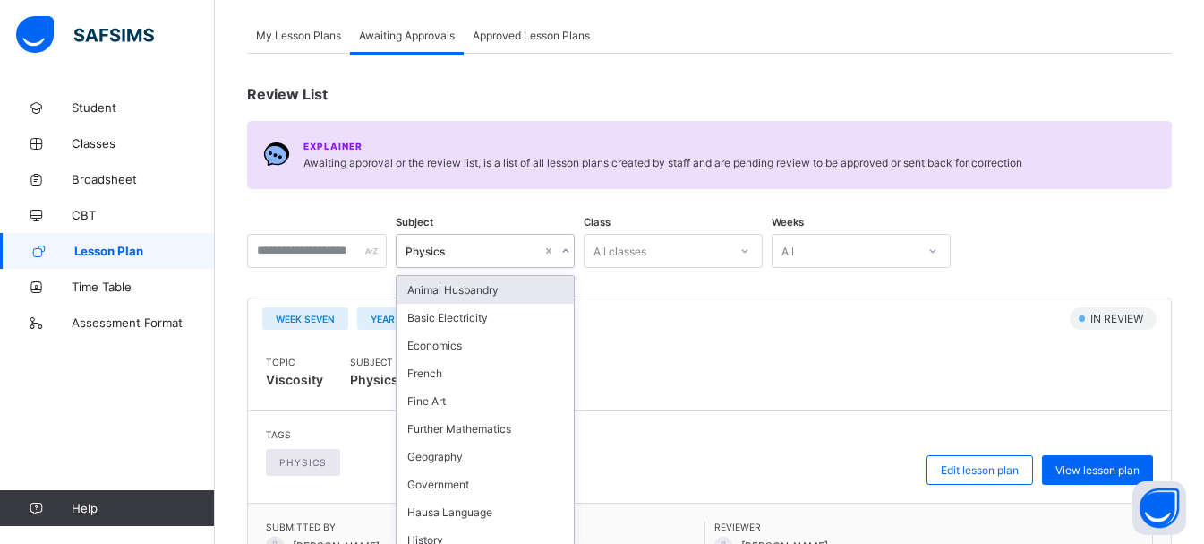
click at [575, 268] on div "option Physics, selected. option Animal Husbandry focused, 1 of 65. 65 results …" at bounding box center [485, 251] width 179 height 34
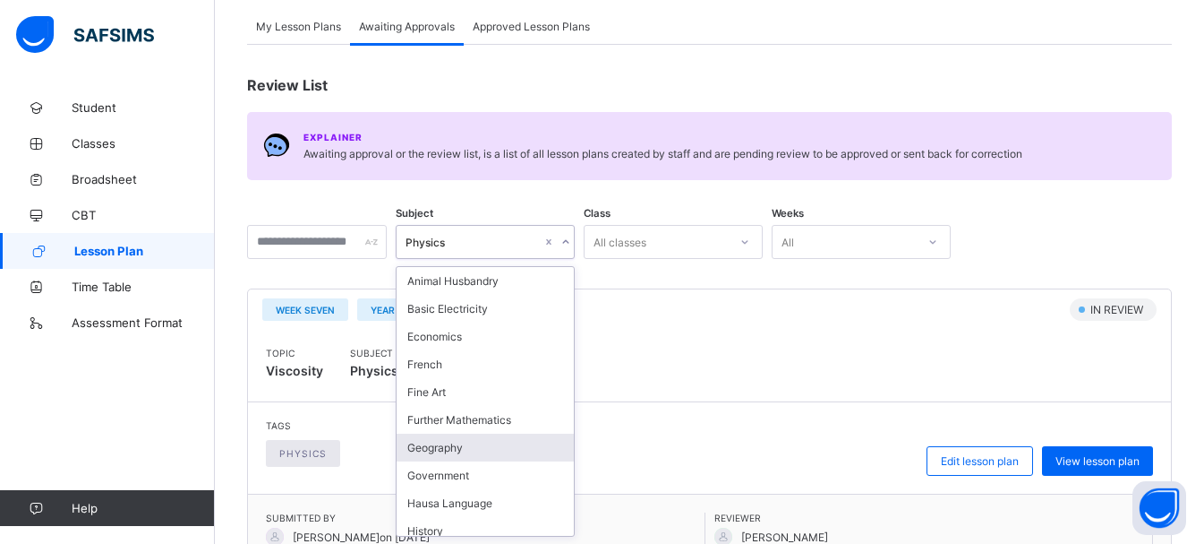
click at [500, 453] on div "Geography" at bounding box center [485, 447] width 177 height 28
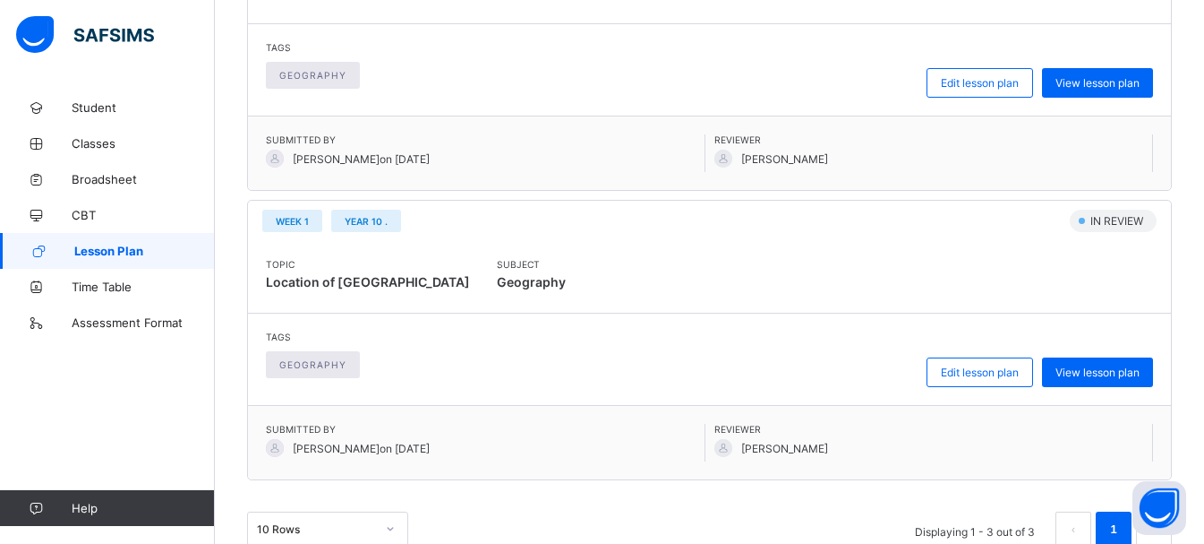
scroll to position [806, 0]
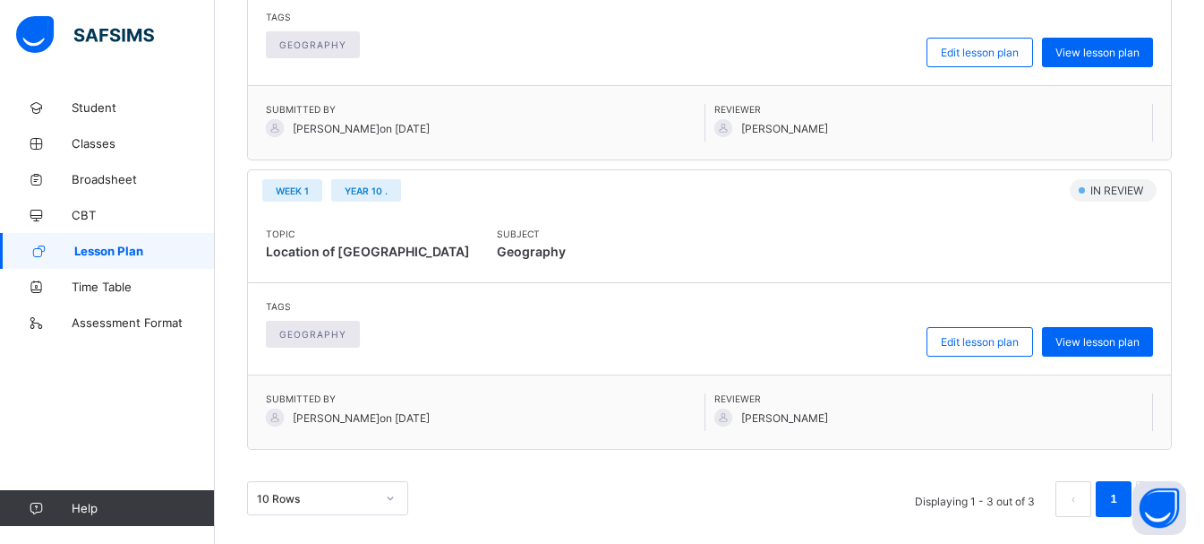
click at [1118, 508] on link "1" at bounding box center [1113, 498] width 17 height 23
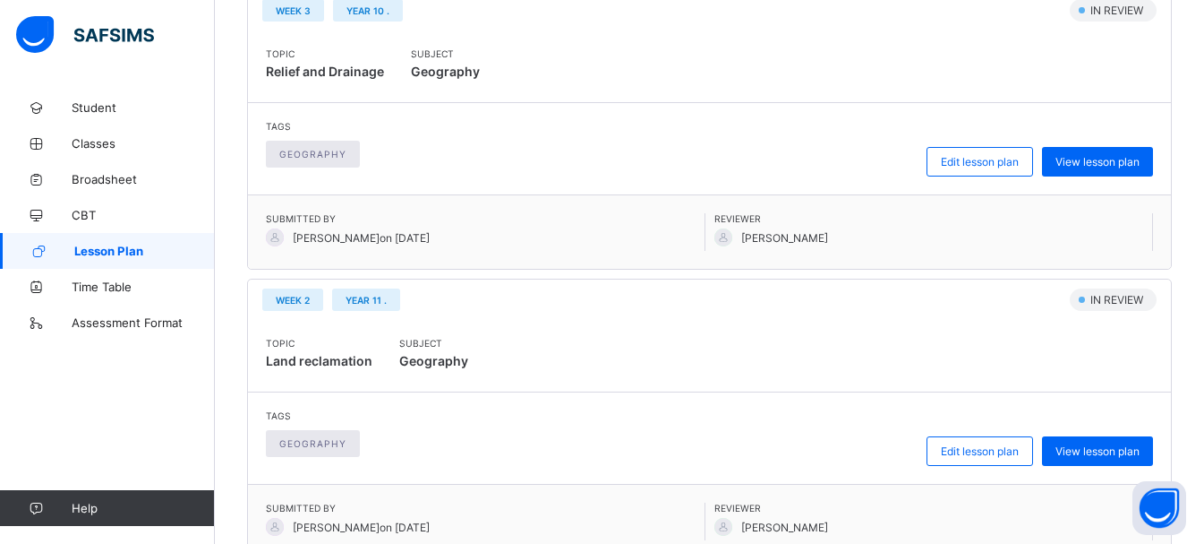
scroll to position [0, 0]
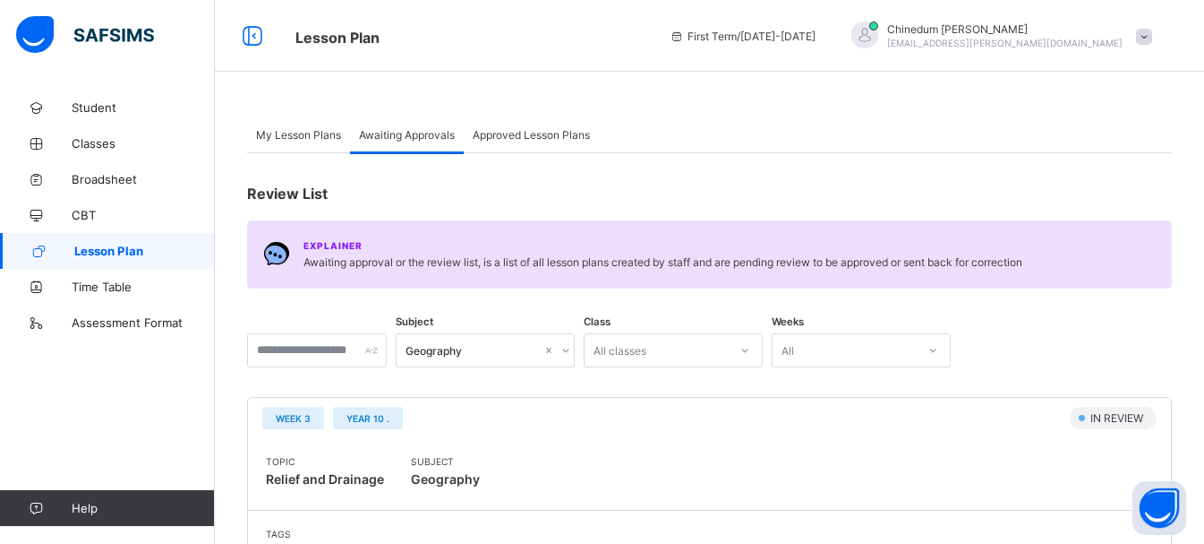
click at [296, 132] on span "My Lesson Plans" at bounding box center [298, 134] width 85 height 13
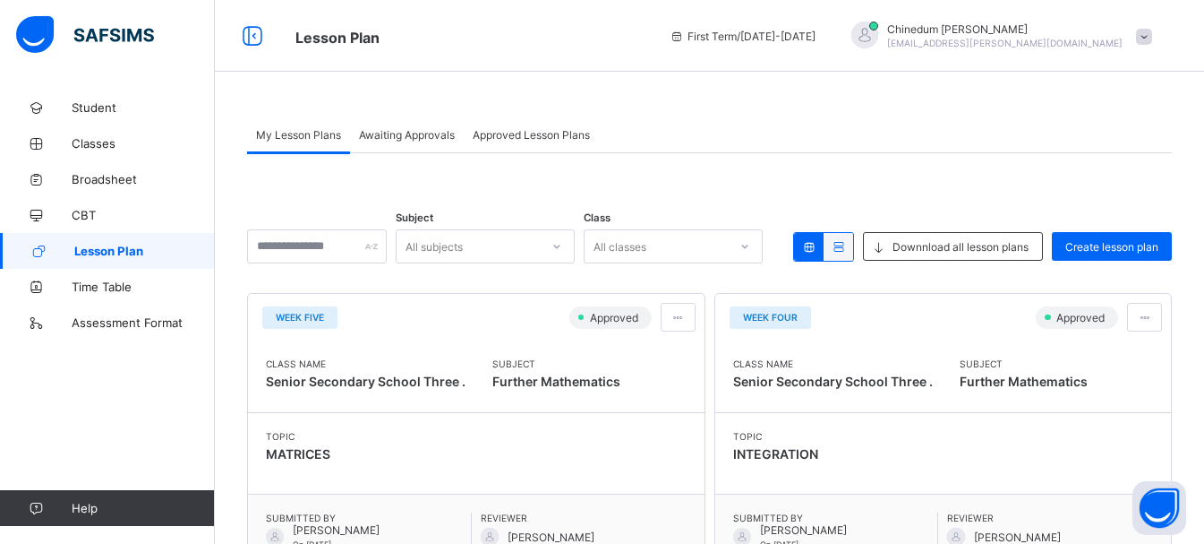
click at [429, 141] on span "Awaiting Approvals" at bounding box center [407, 134] width 96 height 13
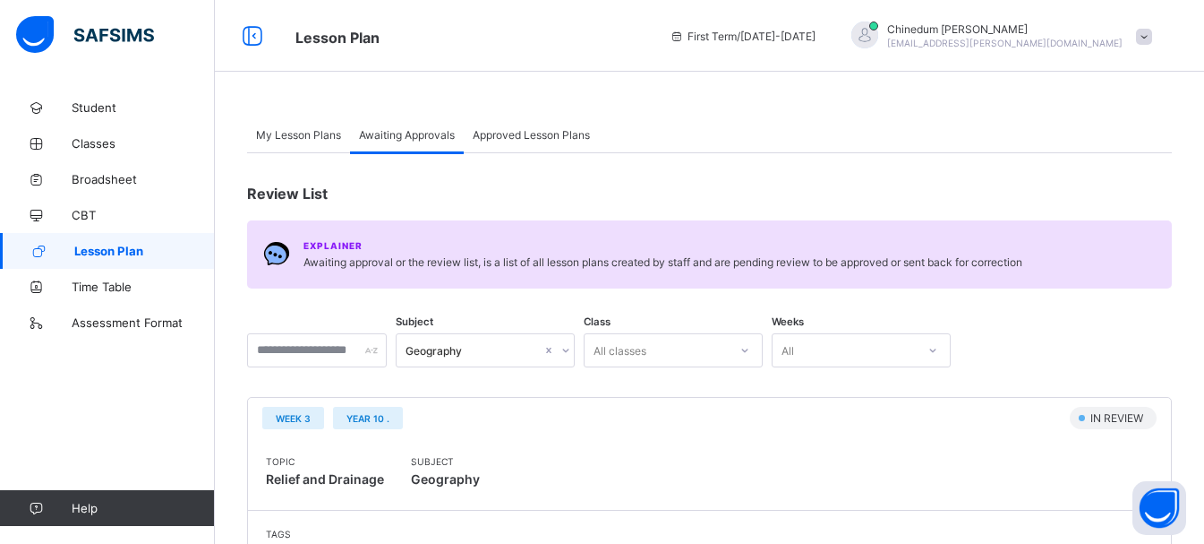
scroll to position [73, 0]
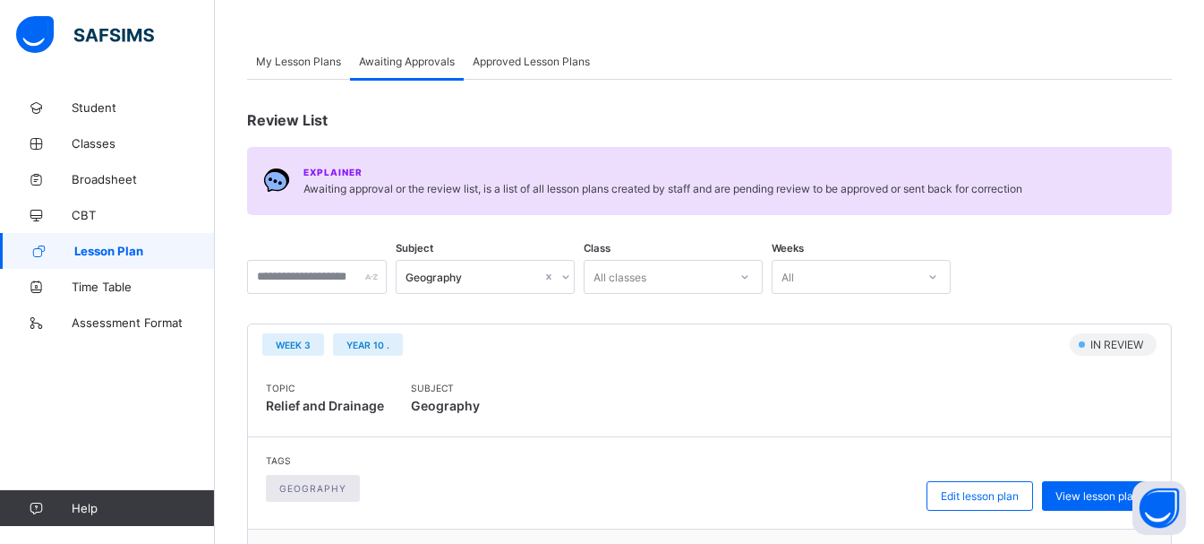
click at [575, 294] on div "Geography" at bounding box center [485, 277] width 179 height 34
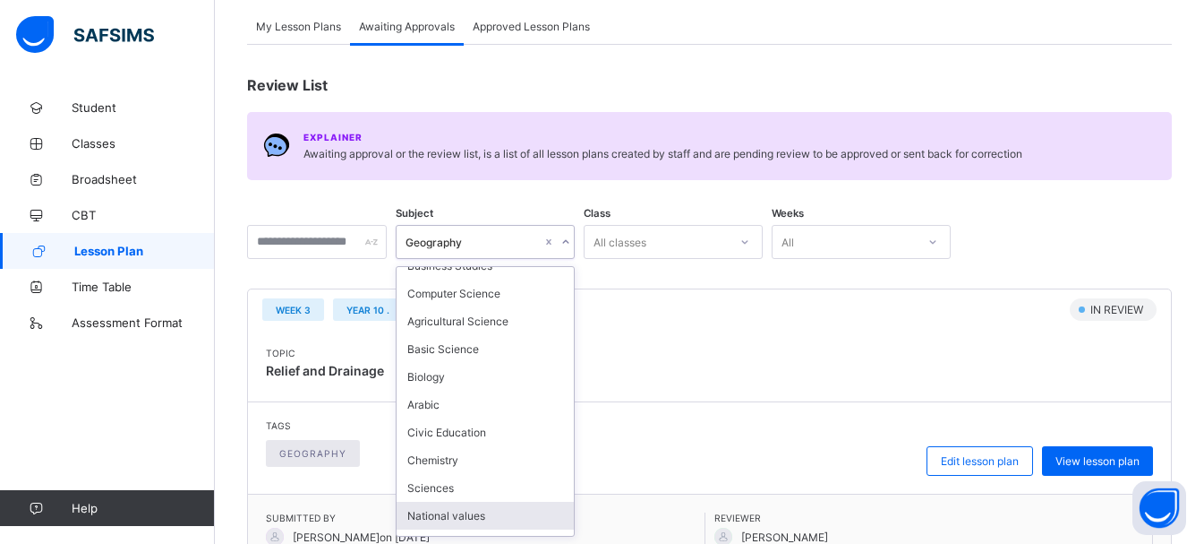
scroll to position [1254, 0]
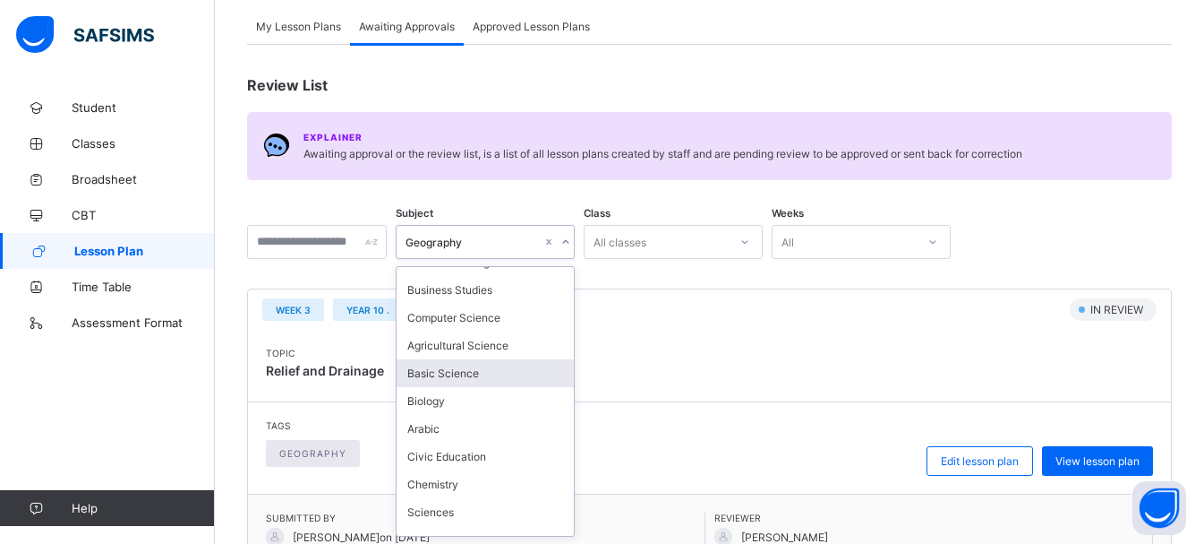
click at [484, 370] on div "Basic Science" at bounding box center [485, 373] width 177 height 28
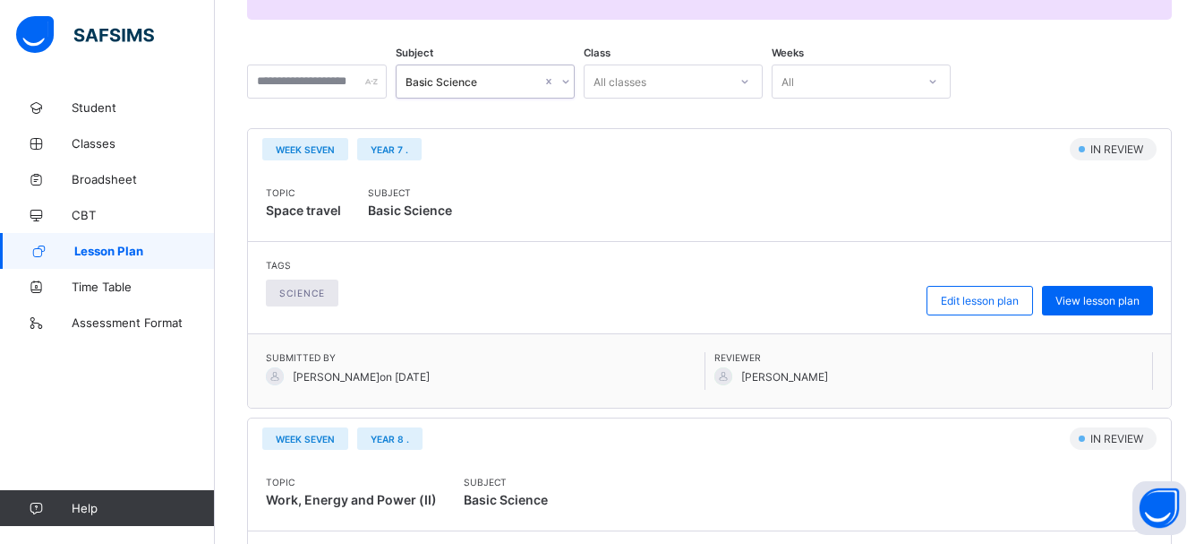
scroll to position [90, 0]
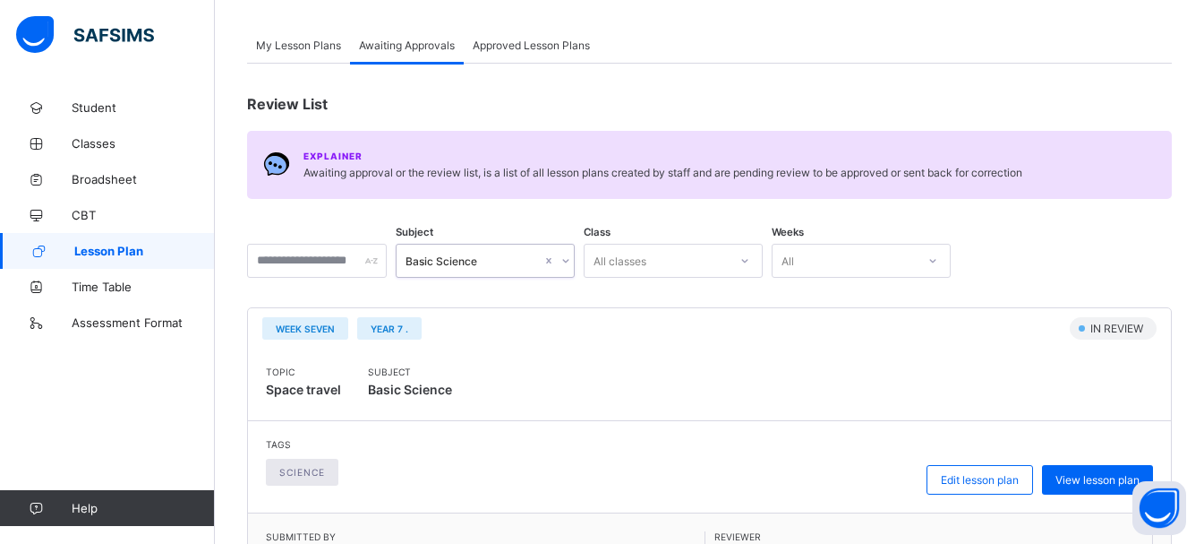
click at [573, 44] on span "Approved Lesson Plans" at bounding box center [531, 45] width 117 height 13
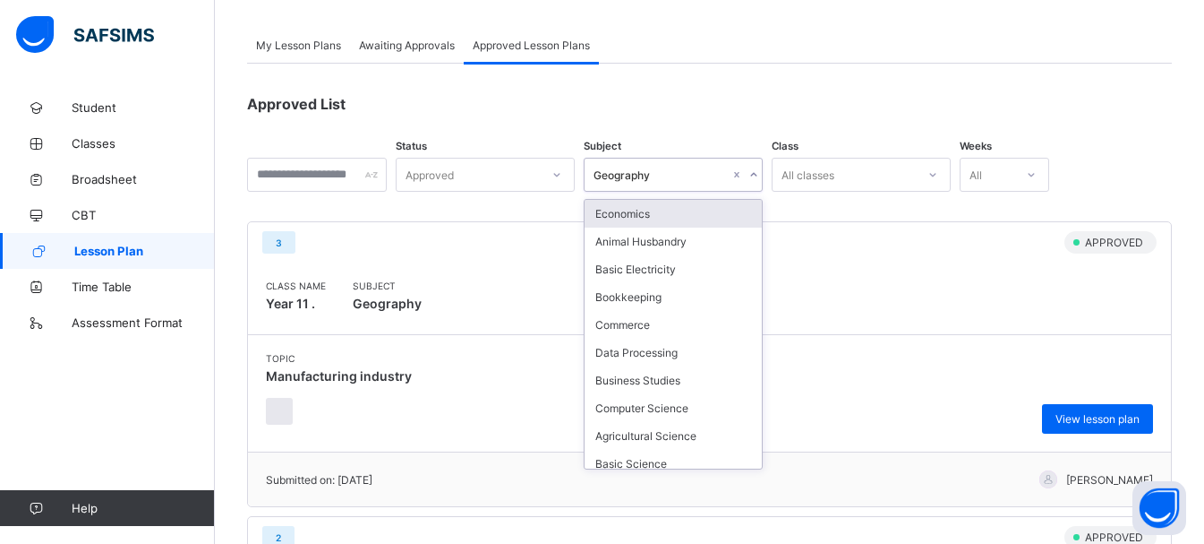
click at [759, 173] on icon at bounding box center [754, 175] width 11 height 18
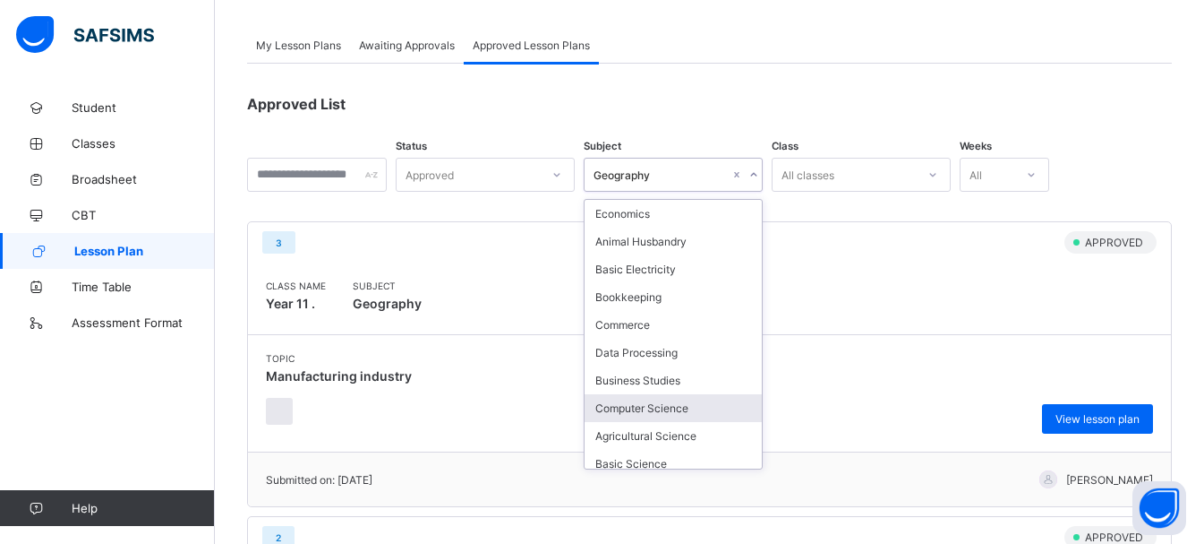
click at [693, 410] on div "Computer Science" at bounding box center [673, 408] width 177 height 28
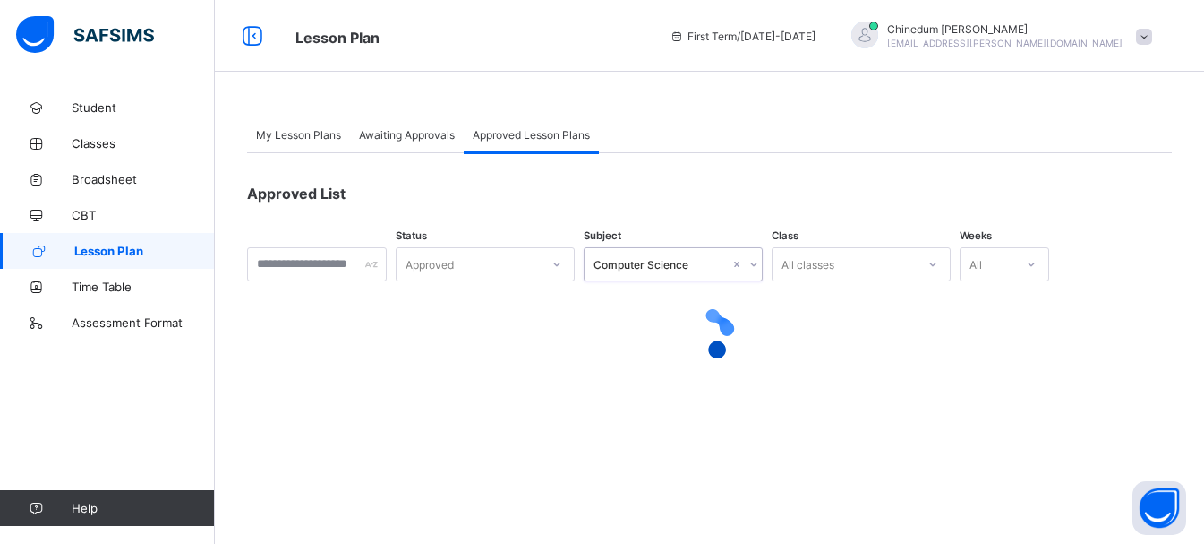
scroll to position [0, 0]
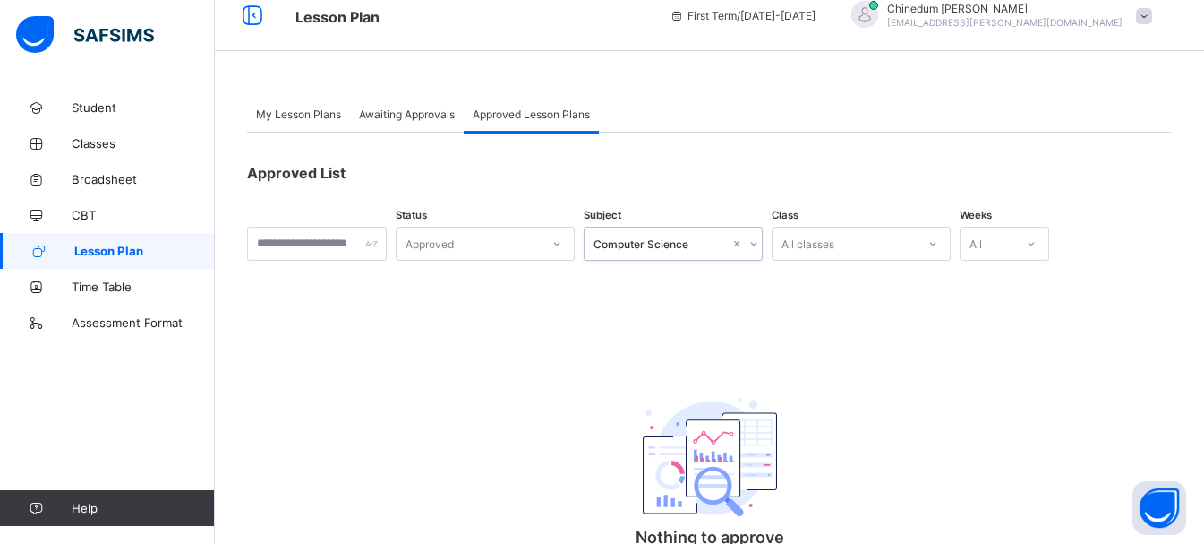
click at [789, 266] on div "Approved List Status Approved Subject option Computer Science, selected. 0 resu…" at bounding box center [709, 378] width 925 height 490
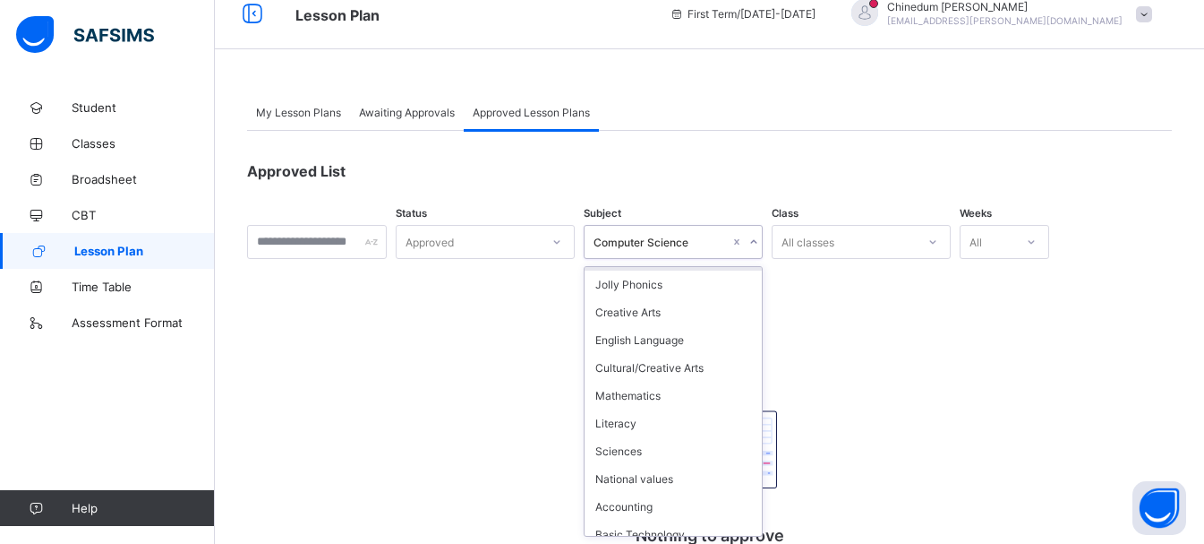
scroll to position [1343, 0]
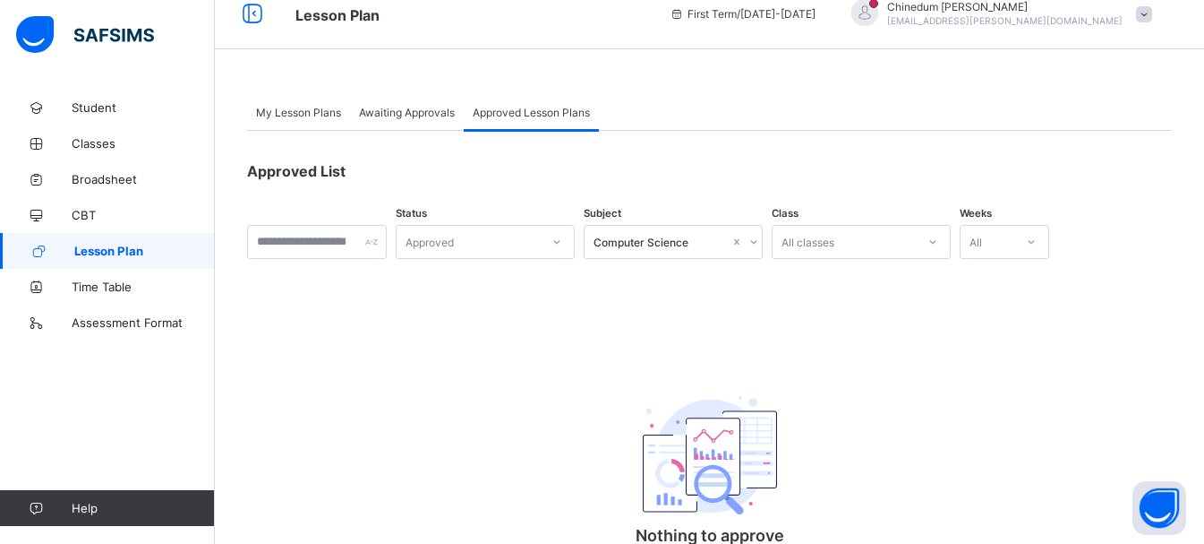
click at [413, 119] on div "Awaiting Approvals" at bounding box center [407, 112] width 114 height 36
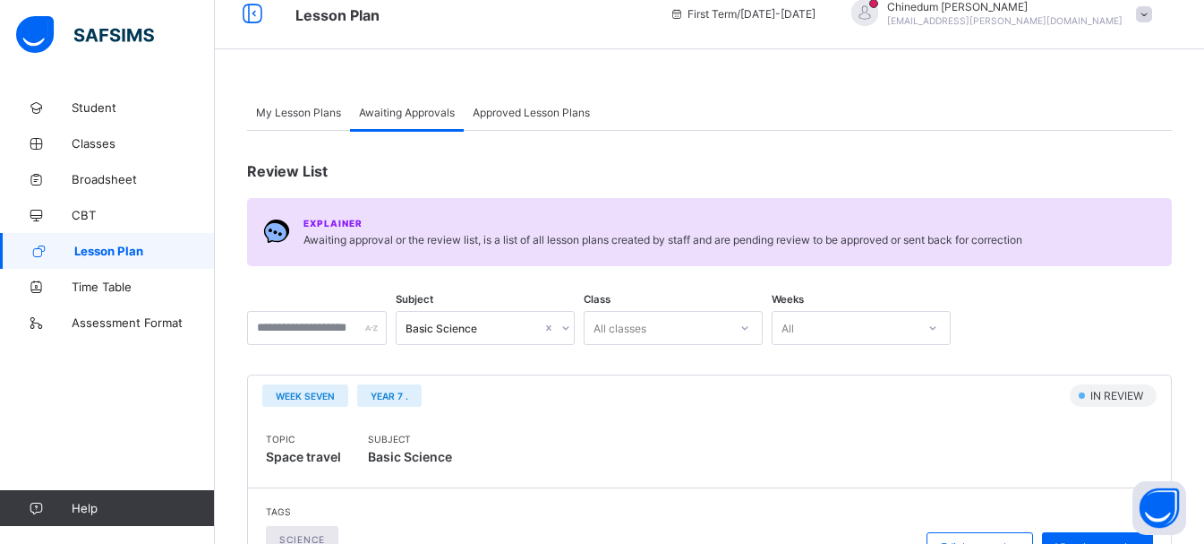
click at [575, 331] on div "Basic Science" at bounding box center [485, 328] width 179 height 34
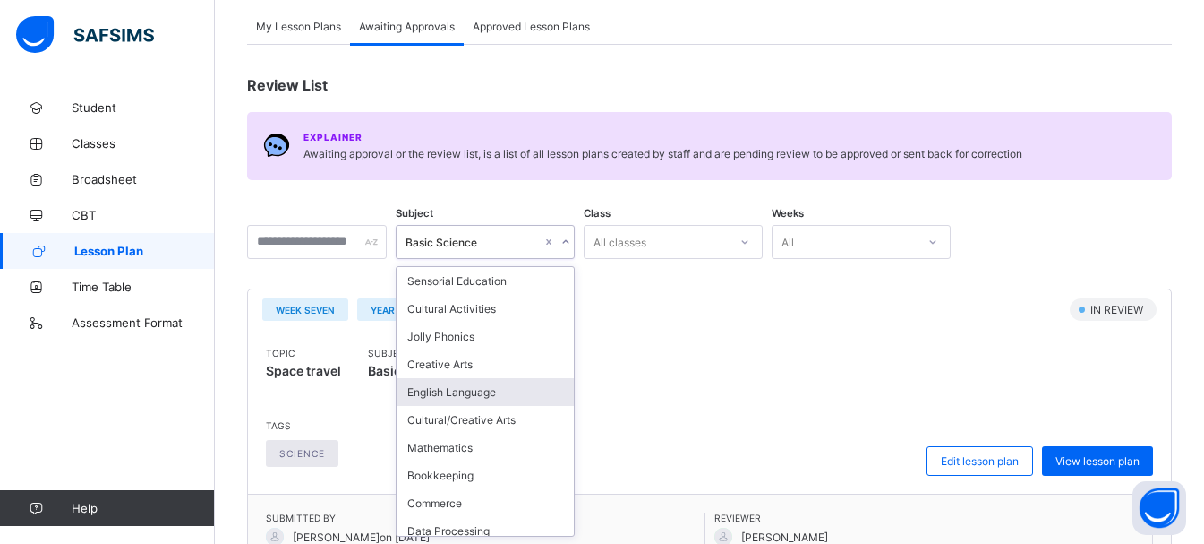
scroll to position [1075, 0]
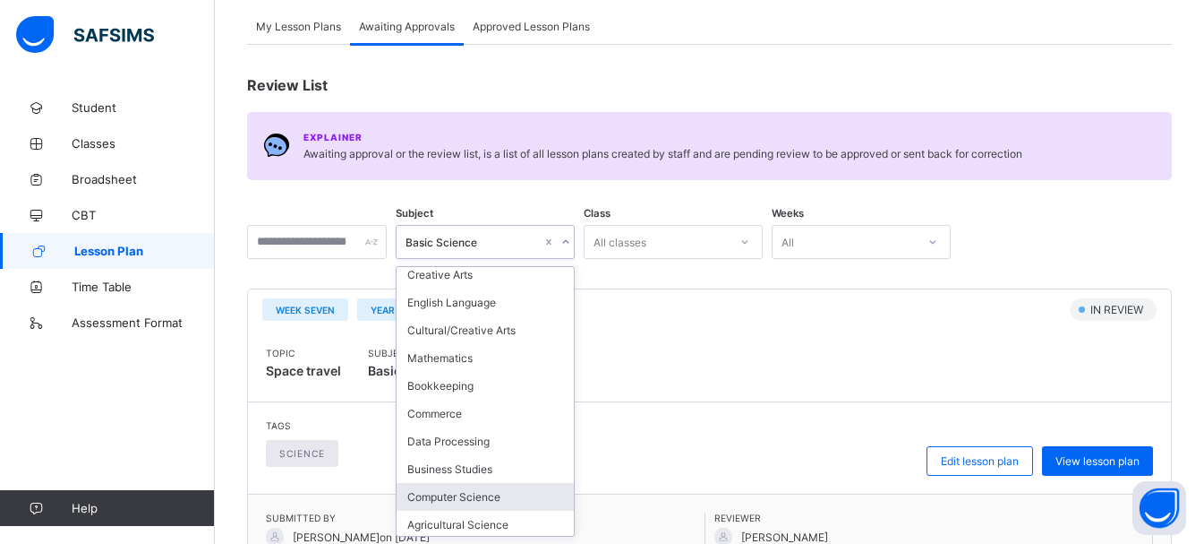
click at [505, 496] on div "Computer Science" at bounding box center [485, 497] width 177 height 28
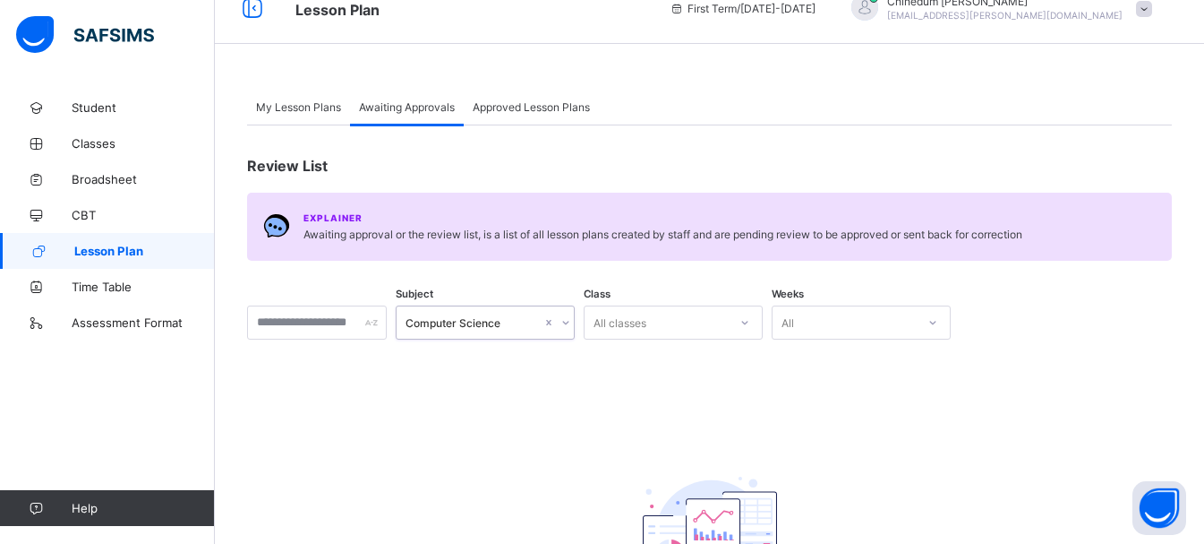
scroll to position [0, 0]
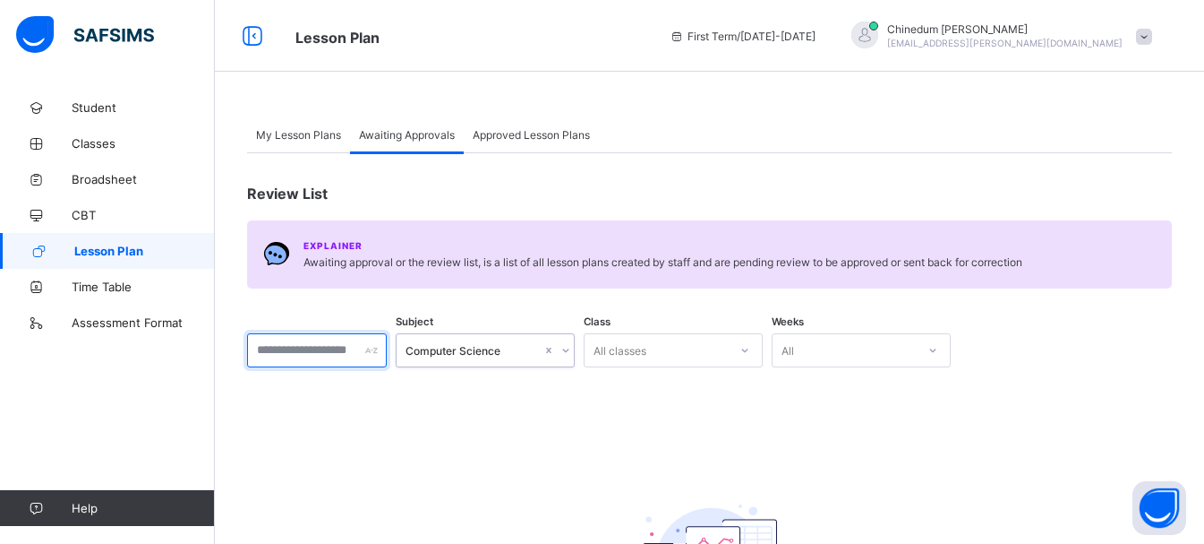
click at [303, 354] on input "text" at bounding box center [317, 350] width 140 height 34
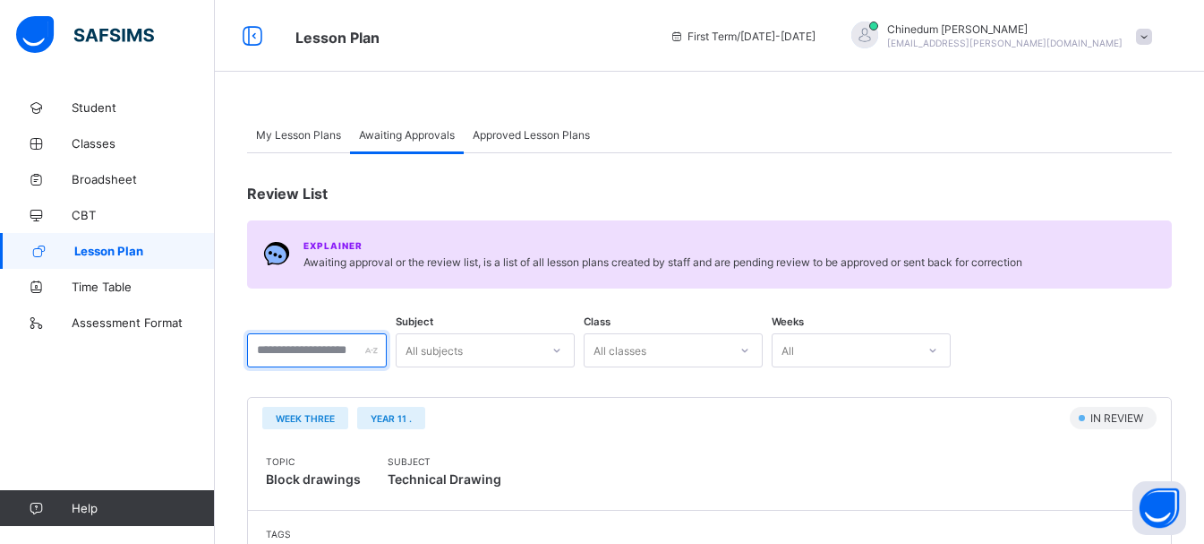
click at [338, 346] on input "text" at bounding box center [317, 350] width 140 height 34
type input "****"
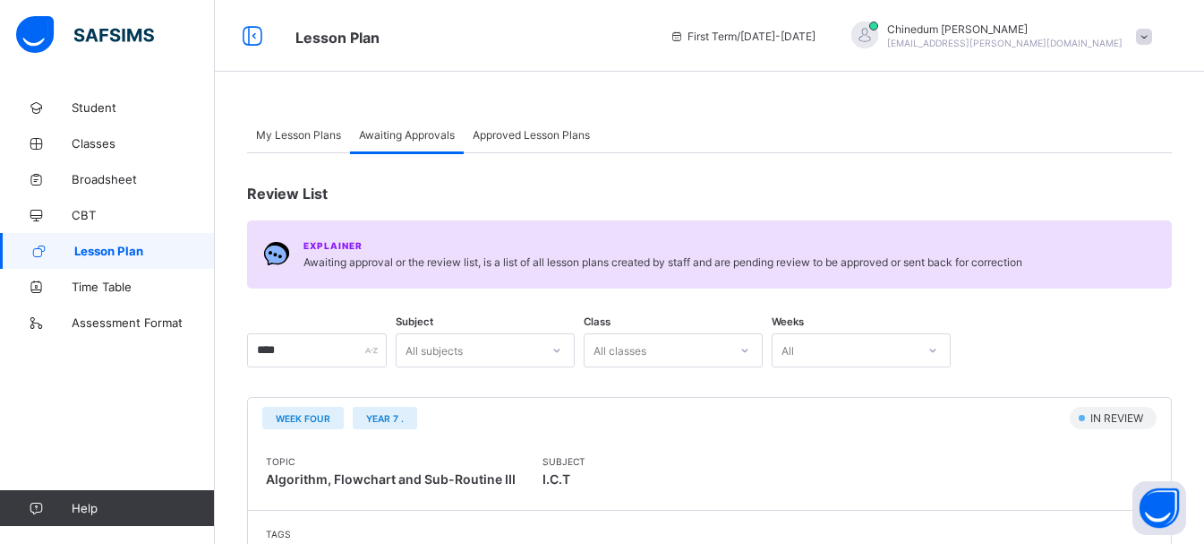
click at [278, 132] on span "My Lesson Plans" at bounding box center [298, 134] width 85 height 13
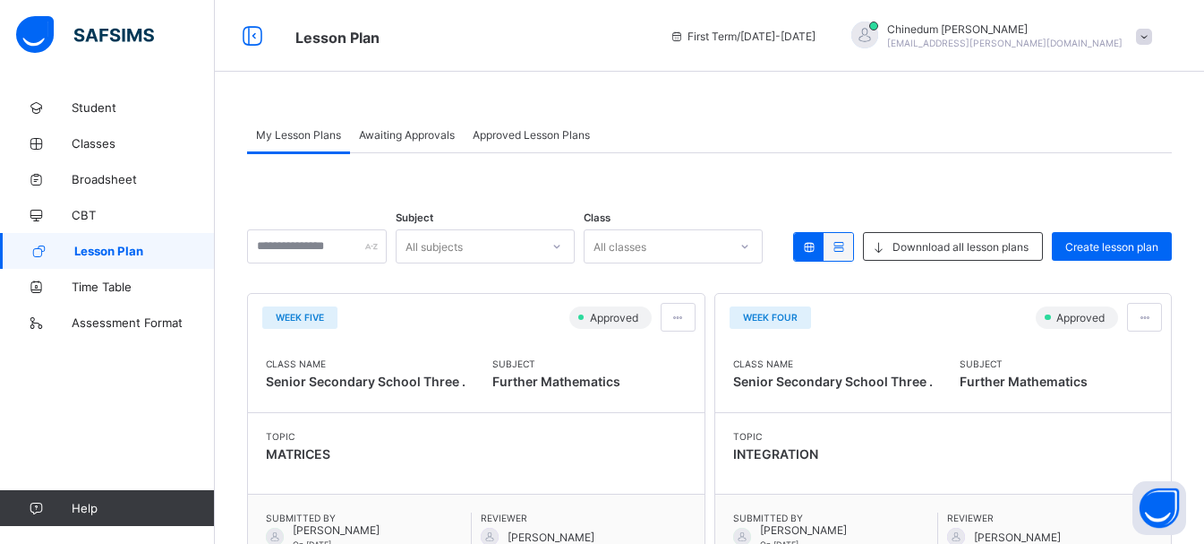
click at [535, 135] on span "Approved Lesson Plans" at bounding box center [531, 134] width 117 height 13
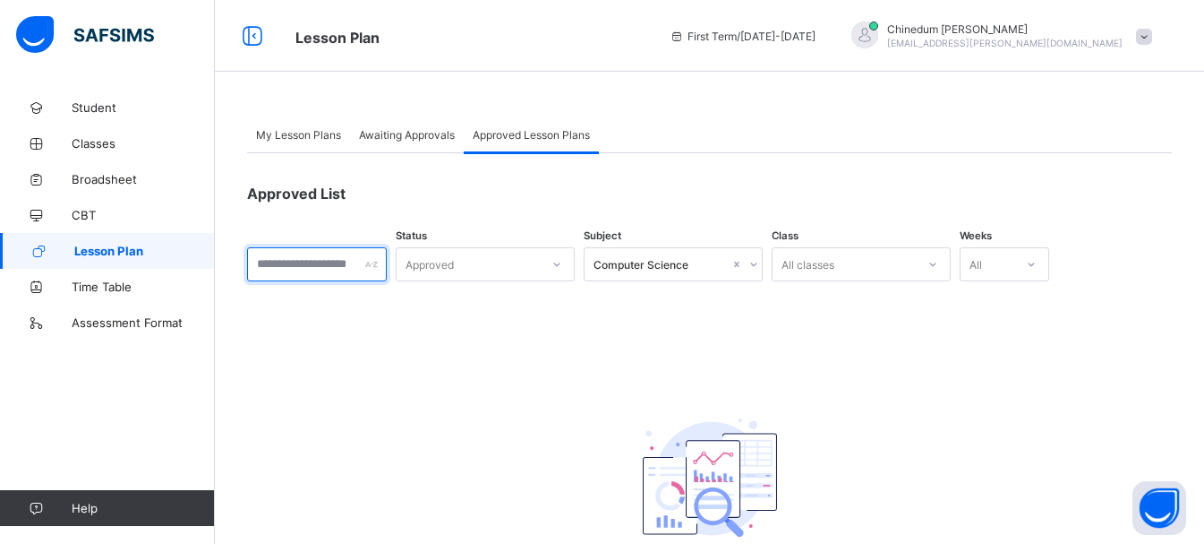
click at [350, 266] on input "text" at bounding box center [317, 264] width 140 height 34
type input "****"
click at [409, 132] on span "Awaiting Approvals" at bounding box center [407, 134] width 96 height 13
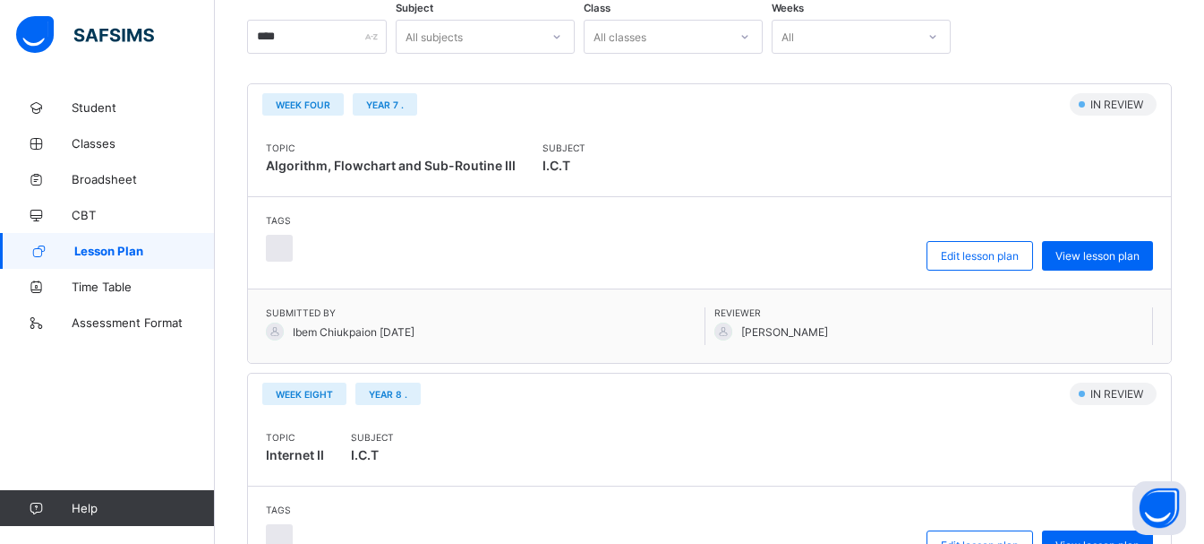
scroll to position [269, 0]
